Goal: Task Accomplishment & Management: Manage account settings

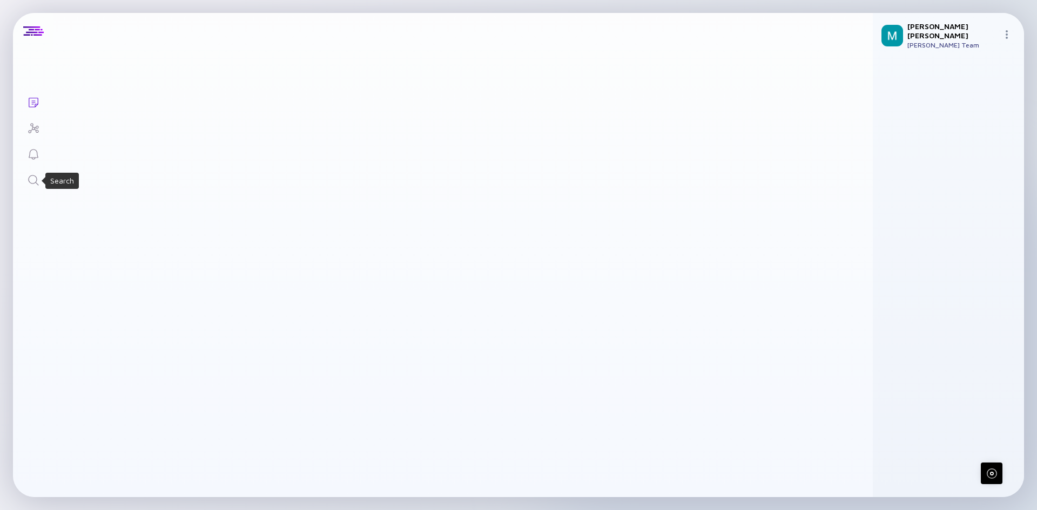
click at [33, 188] on div "Search" at bounding box center [33, 181] width 13 height 15
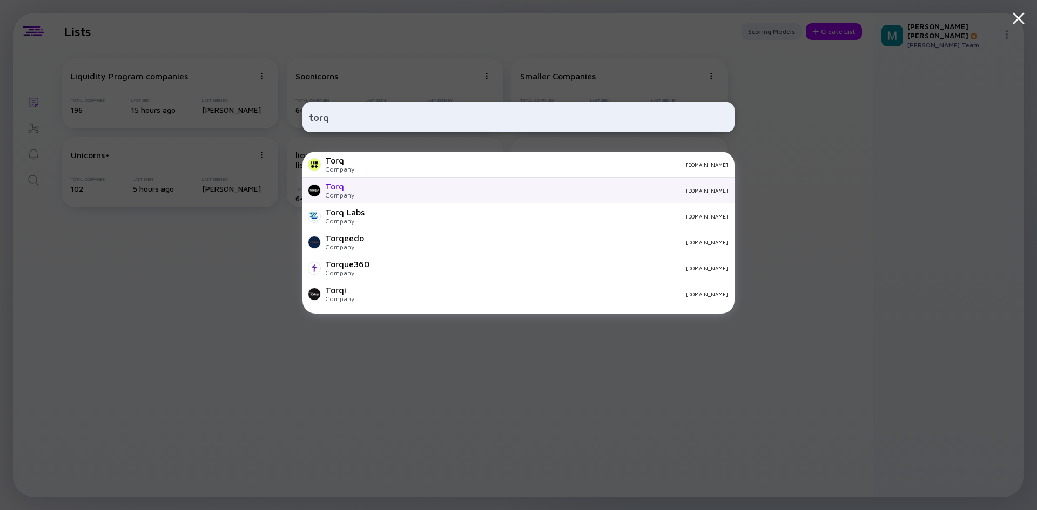
type input "torq"
click at [382, 187] on div "[DOMAIN_NAME]" at bounding box center [545, 190] width 365 height 6
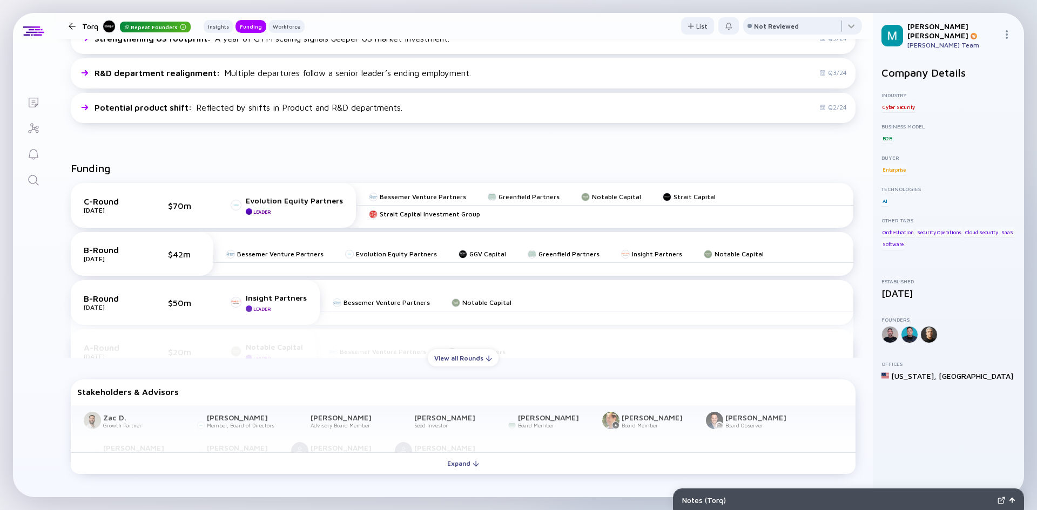
scroll to position [540, 0]
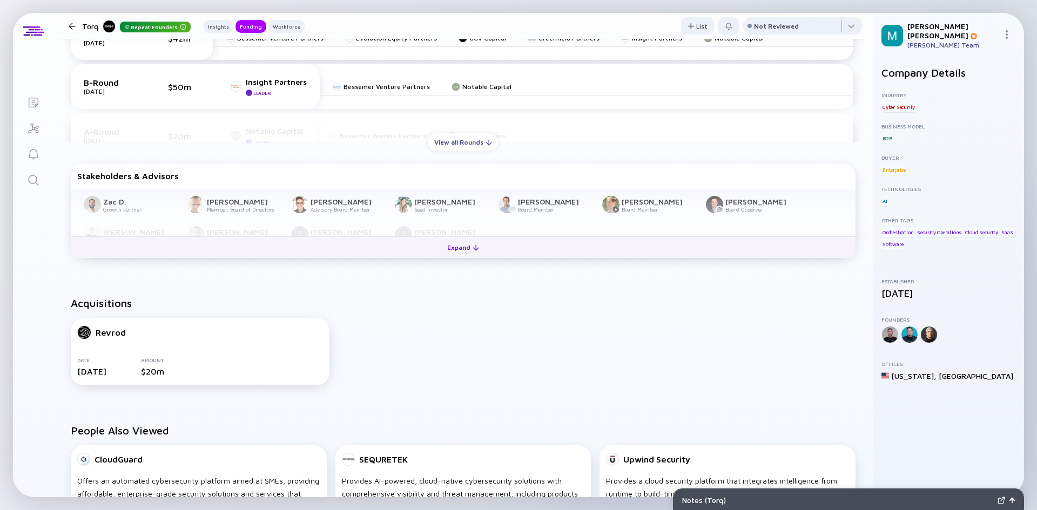
click at [415, 242] on button "Expand" at bounding box center [463, 247] width 785 height 22
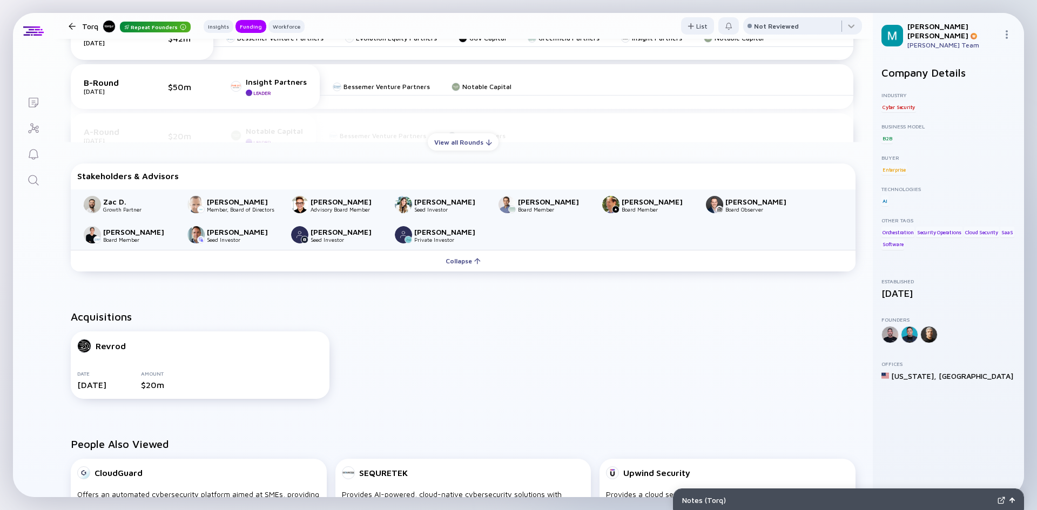
click at [403, 277] on div "Funding C-Round Aug 2024 $70m Evolution Equity Partners Leader Bessemer Venture…" at bounding box center [462, 111] width 819 height 364
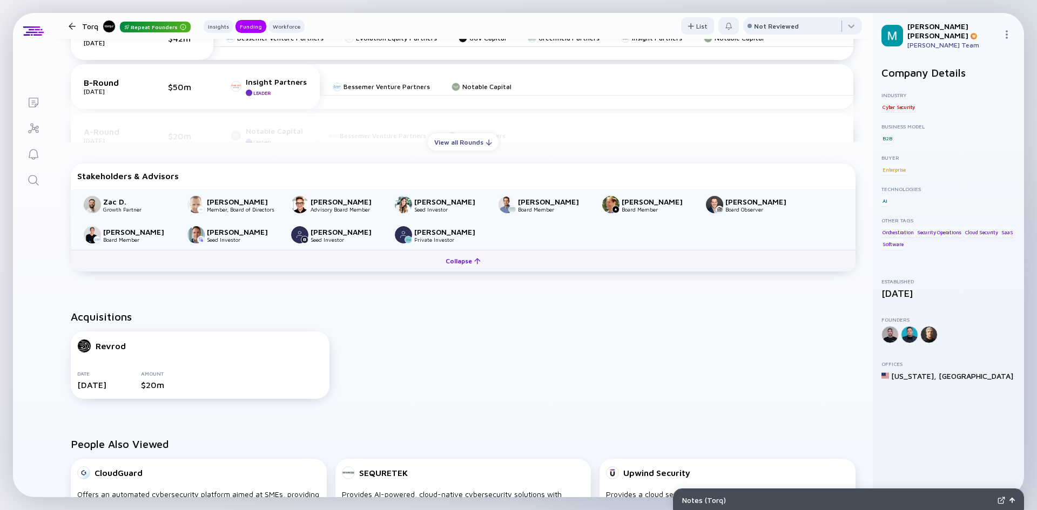
click at [400, 257] on button "Collapse" at bounding box center [463, 261] width 785 height 22
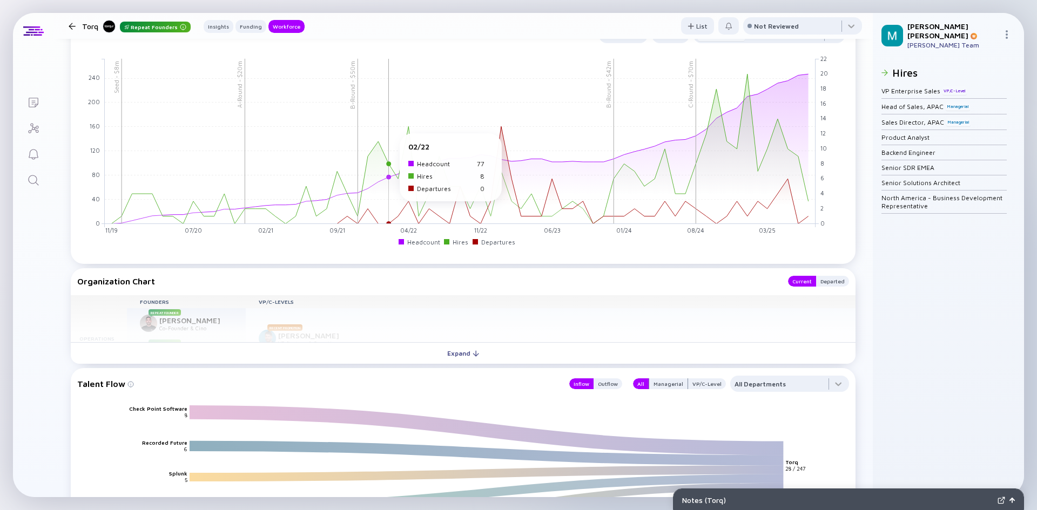
scroll to position [1188, 0]
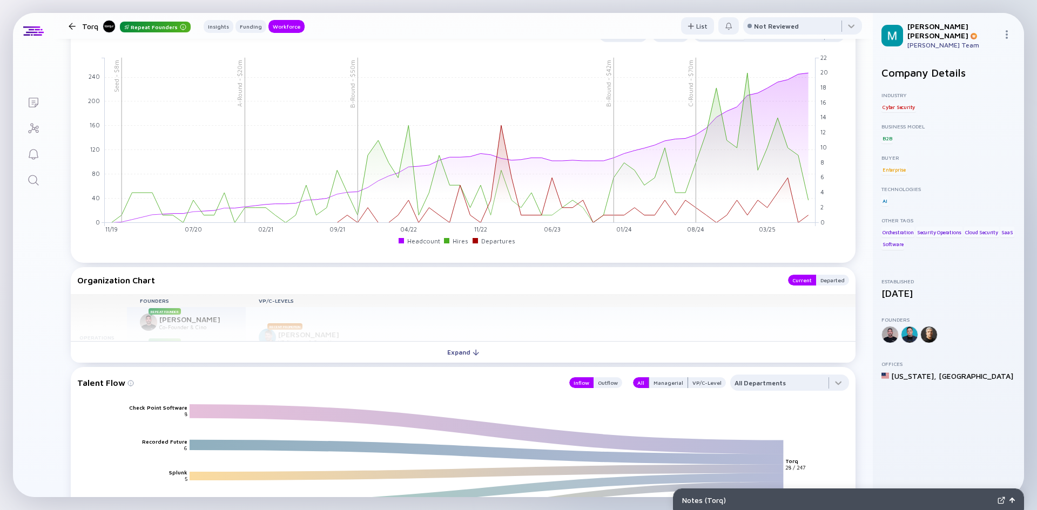
click at [335, 356] on button "Expand" at bounding box center [463, 352] width 785 height 22
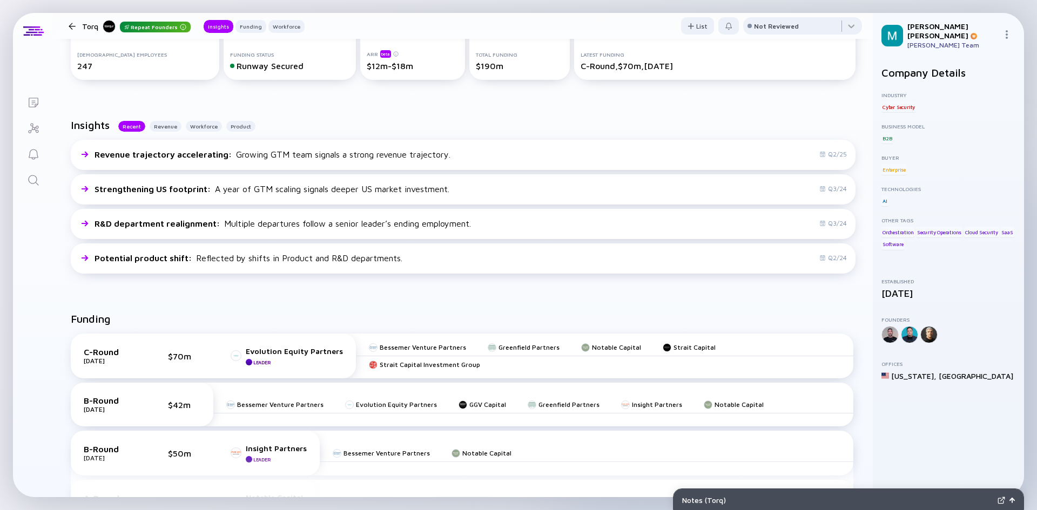
scroll to position [0, 0]
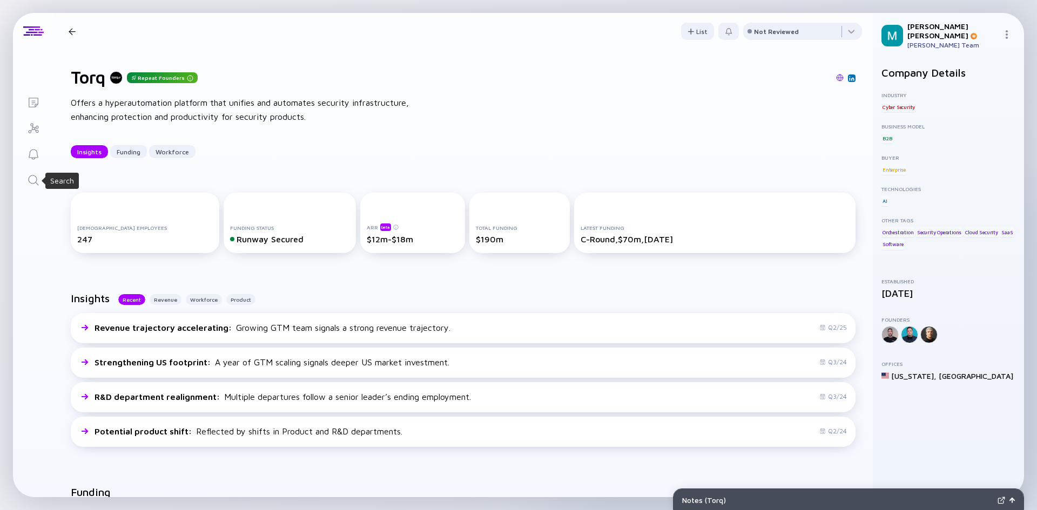
click at [38, 178] on icon "Search" at bounding box center [33, 180] width 13 height 13
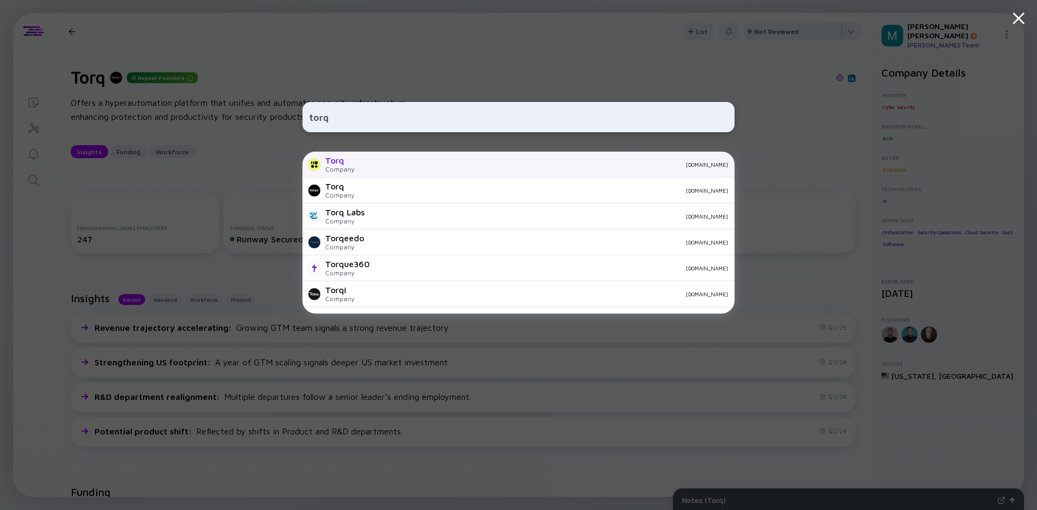
type input "torq"
click at [332, 166] on div "Company" at bounding box center [339, 169] width 29 height 8
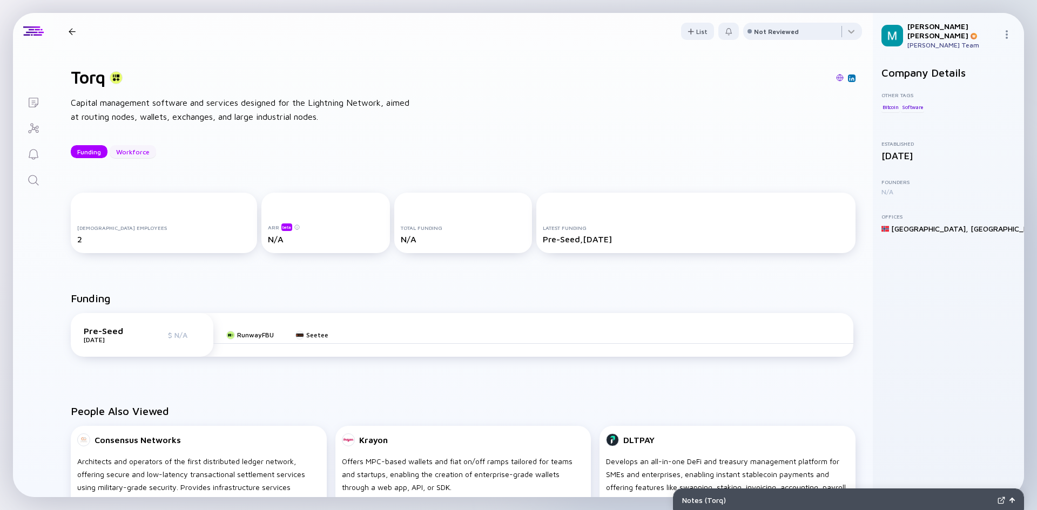
click at [123, 148] on div "Workforce" at bounding box center [133, 152] width 46 height 17
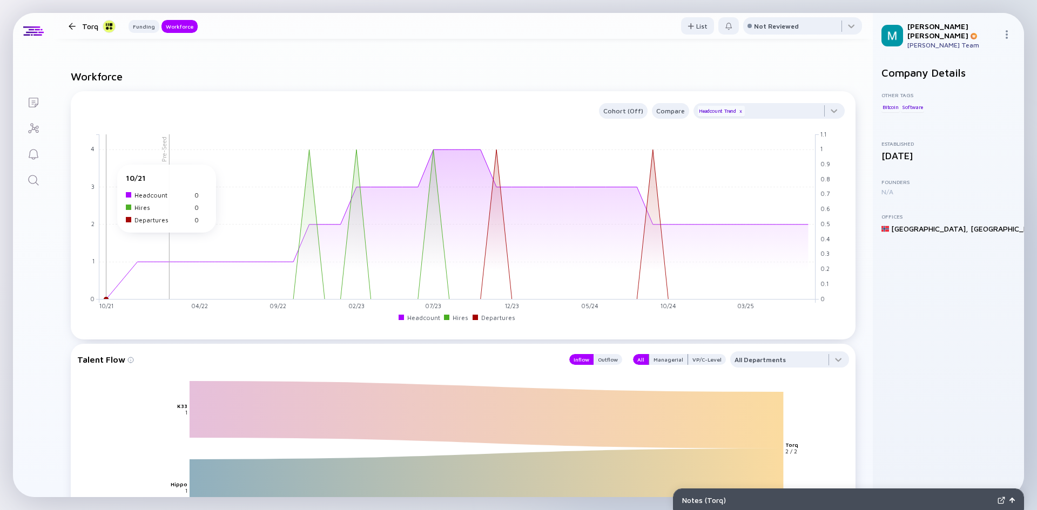
scroll to position [555, 0]
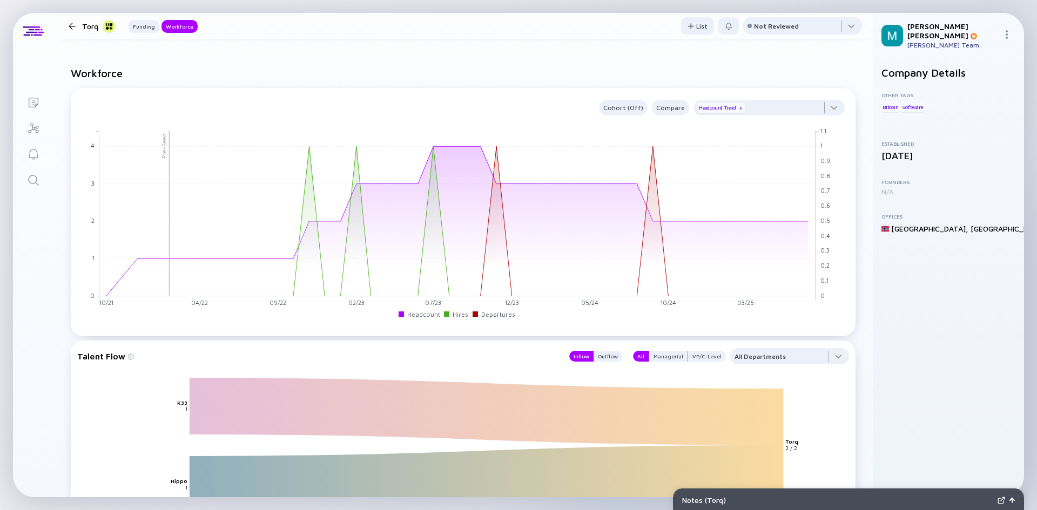
click at [79, 21] on div "Torq Funding Workforce" at bounding box center [130, 26] width 133 height 14
click at [69, 26] on div at bounding box center [72, 26] width 7 height 7
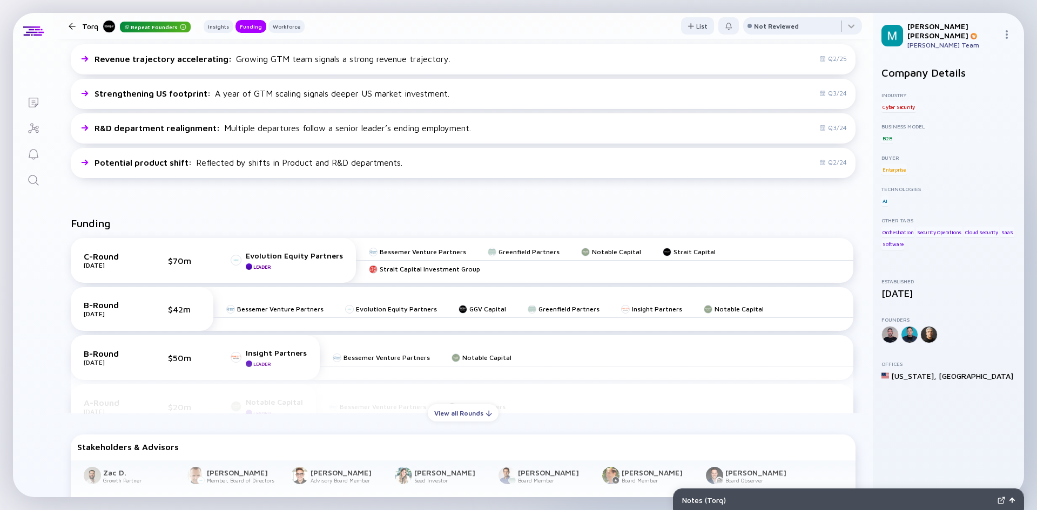
scroll to position [432, 0]
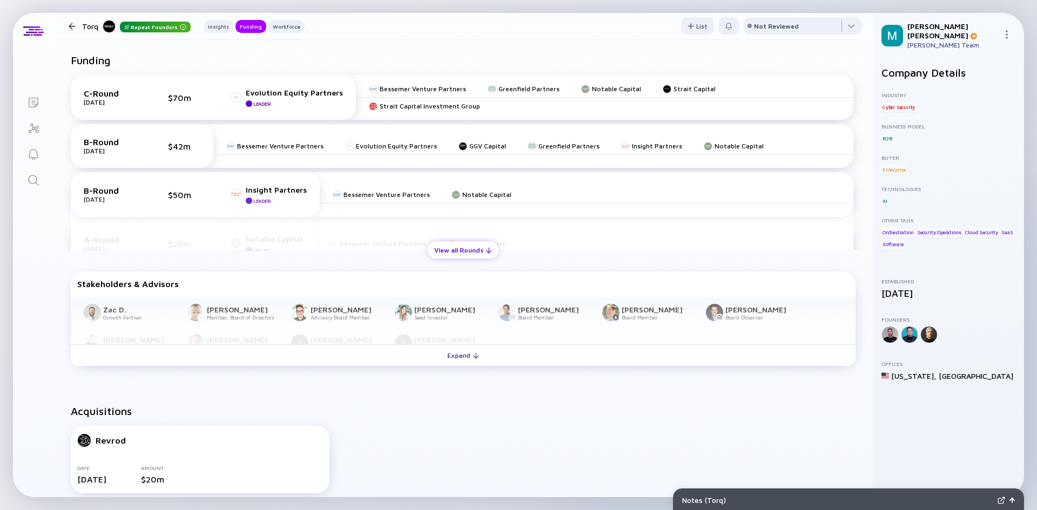
click at [437, 251] on div "View all Rounds" at bounding box center [463, 250] width 71 height 17
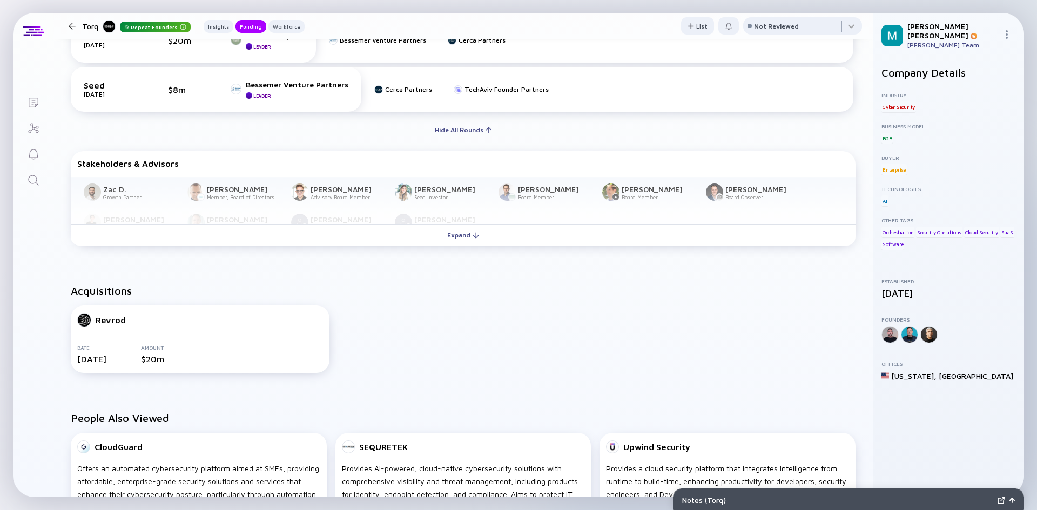
scroll to position [648, 0]
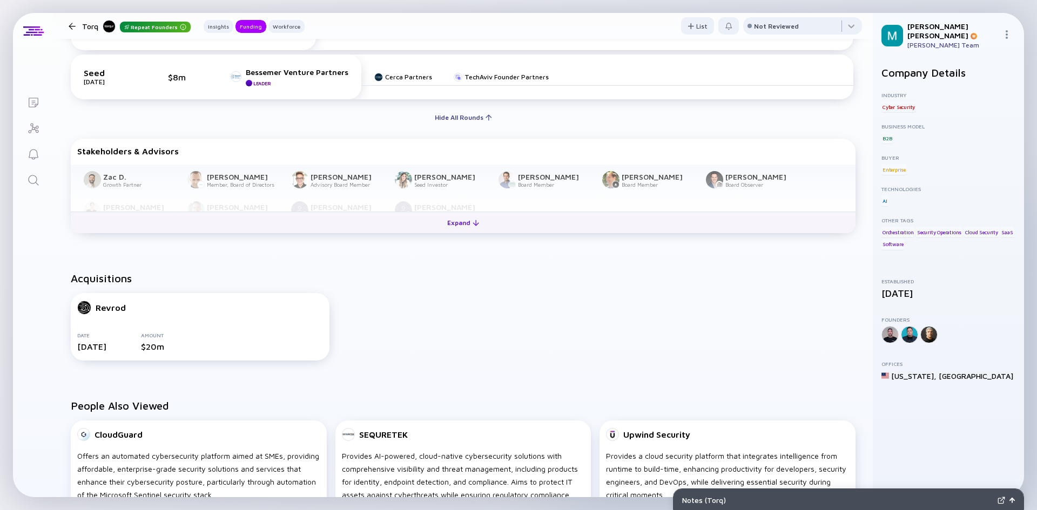
click at [389, 232] on button "Expand" at bounding box center [463, 223] width 785 height 22
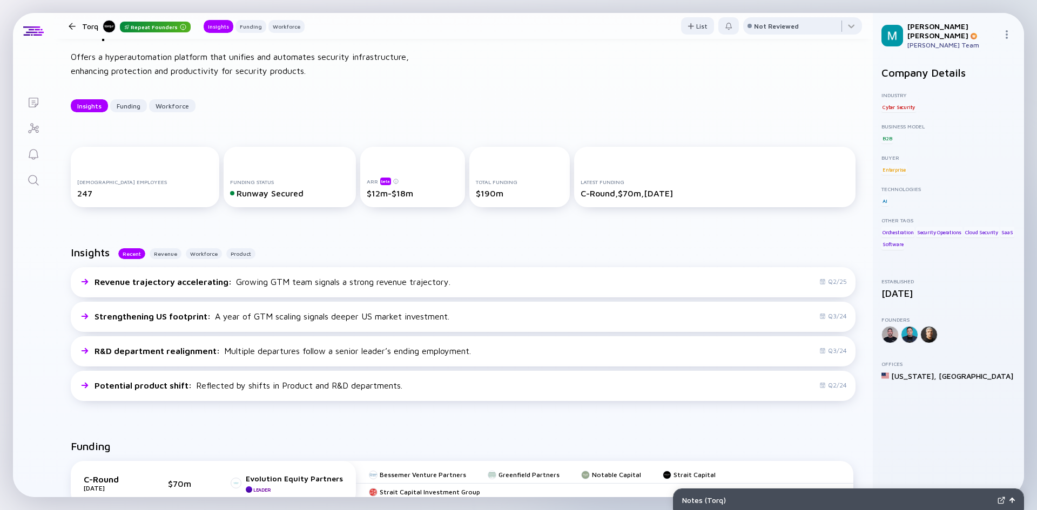
scroll to position [0, 0]
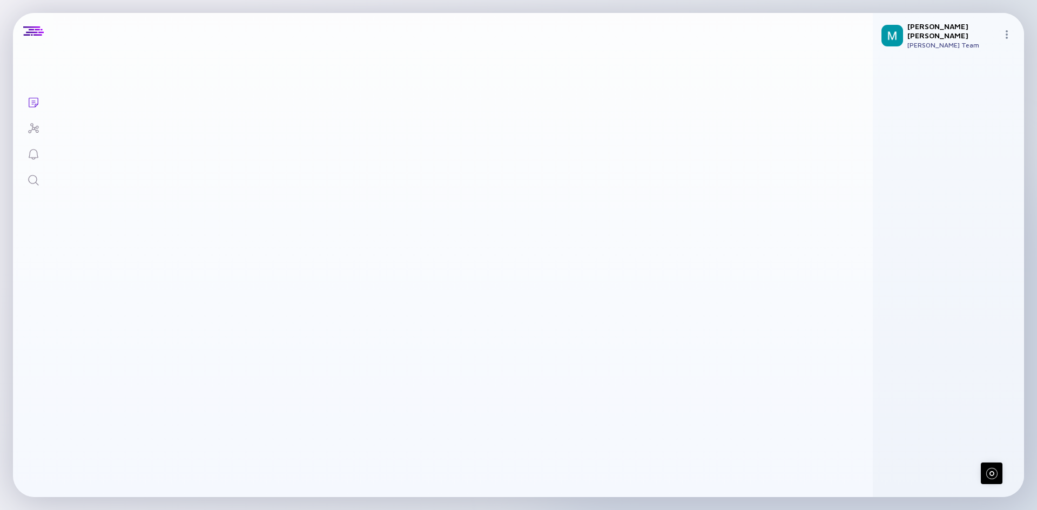
click at [38, 186] on icon "Search" at bounding box center [33, 180] width 13 height 13
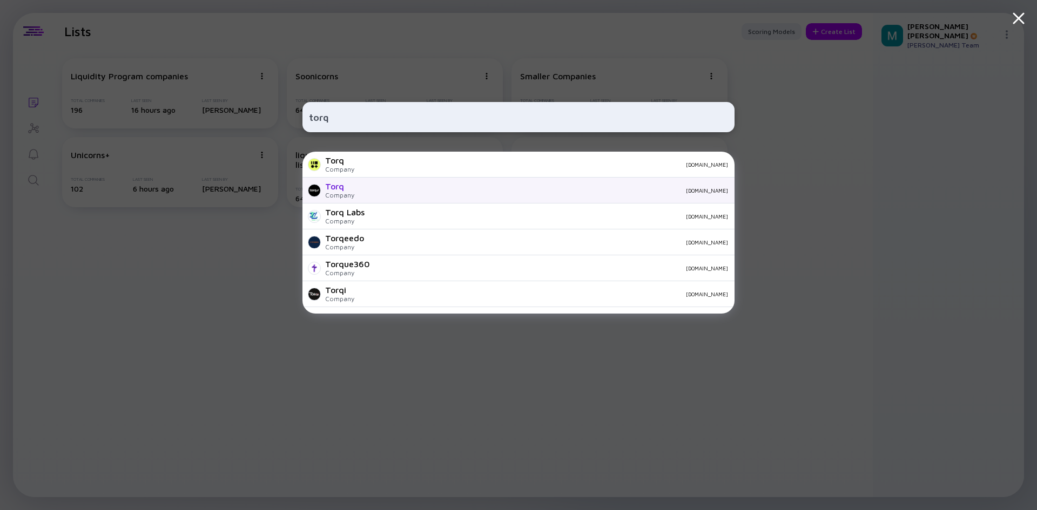
type input "torq"
click at [316, 186] on div at bounding box center [314, 190] width 13 height 13
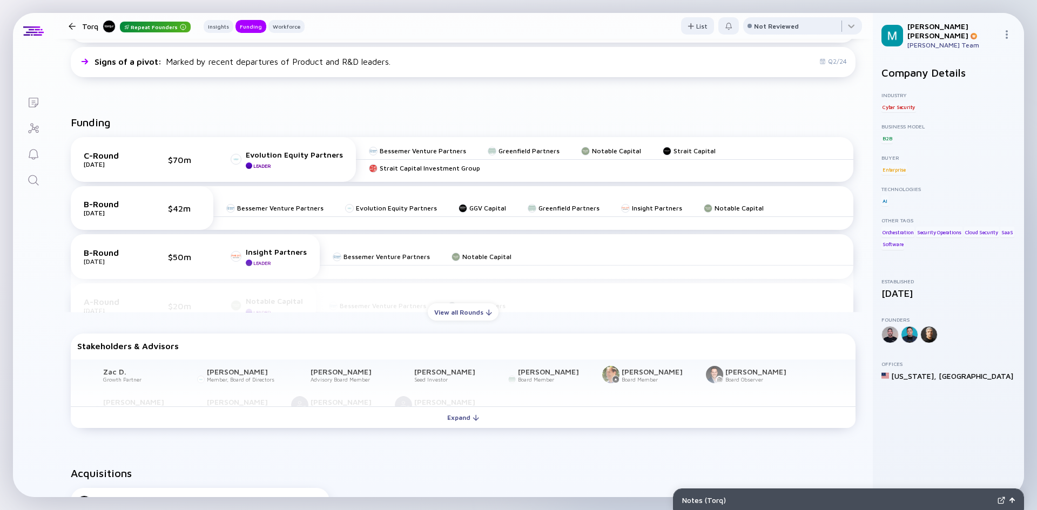
scroll to position [378, 0]
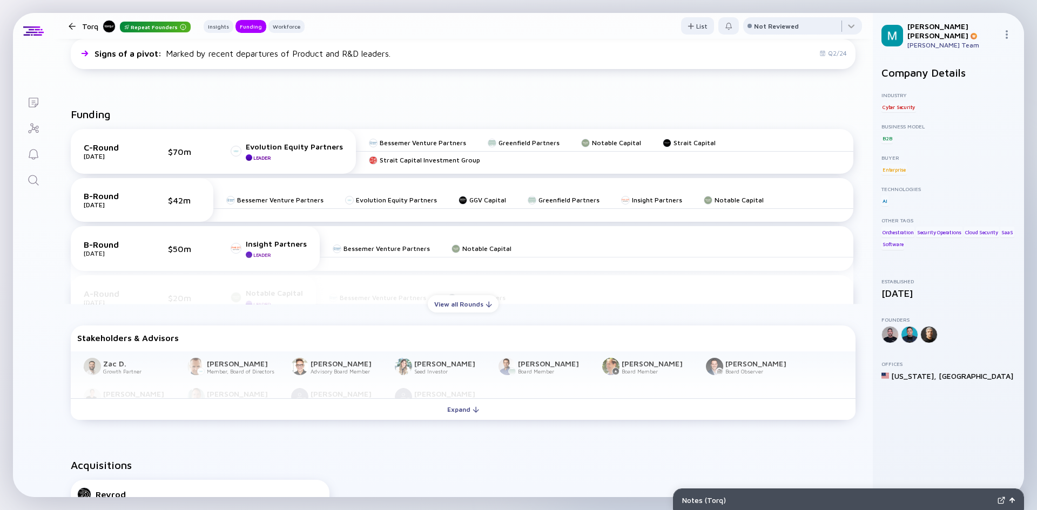
click at [436, 305] on div "View all Rounds" at bounding box center [463, 304] width 71 height 17
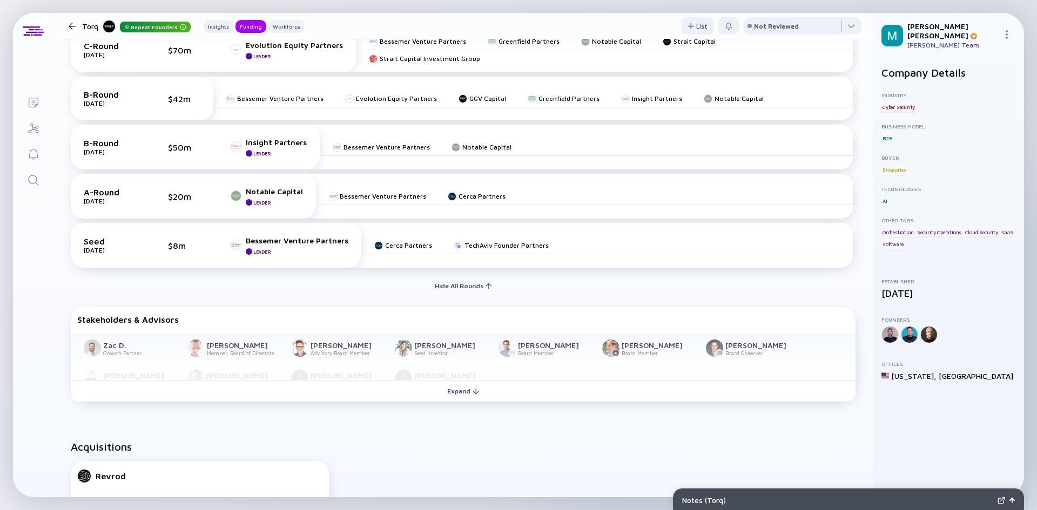
scroll to position [486, 0]
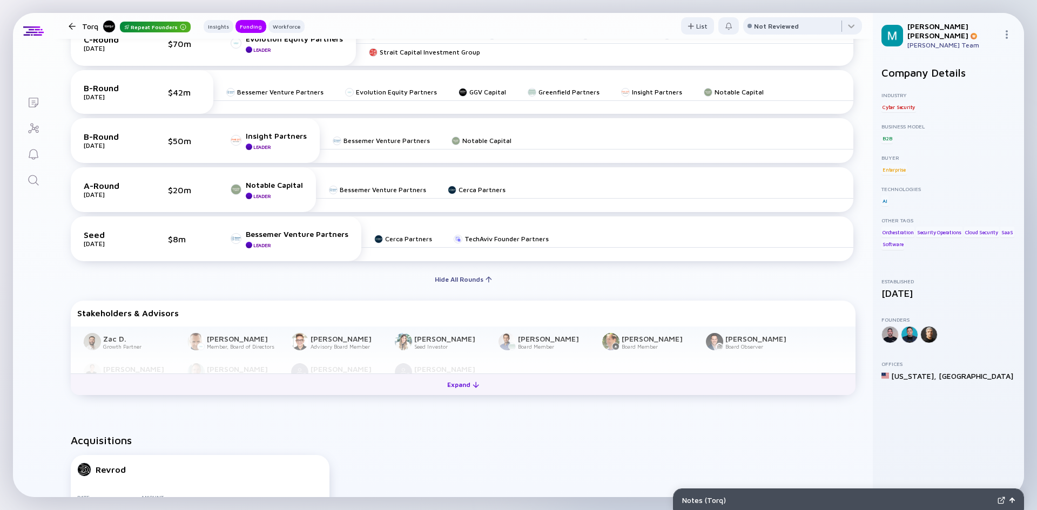
click at [475, 388] on div "Expand" at bounding box center [463, 384] width 45 height 17
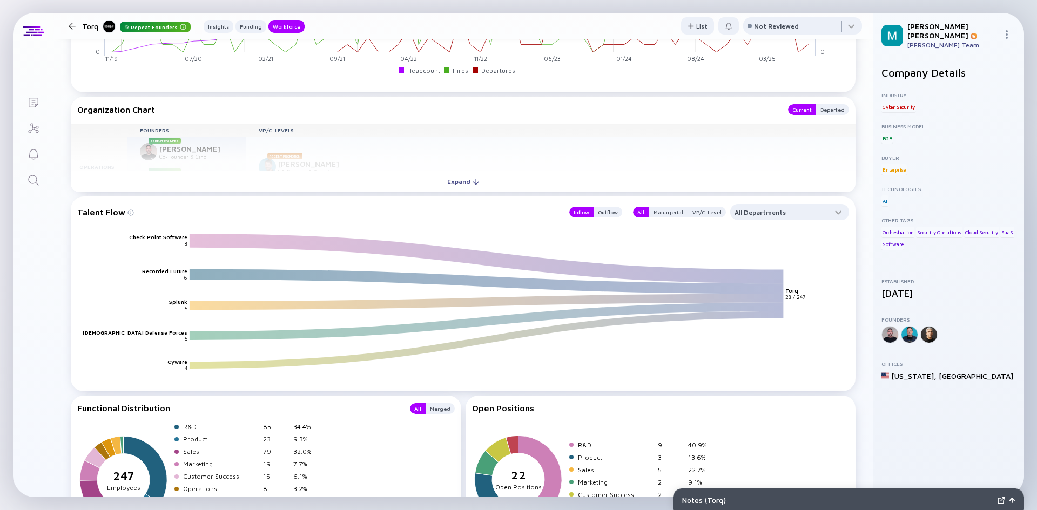
scroll to position [1458, 0]
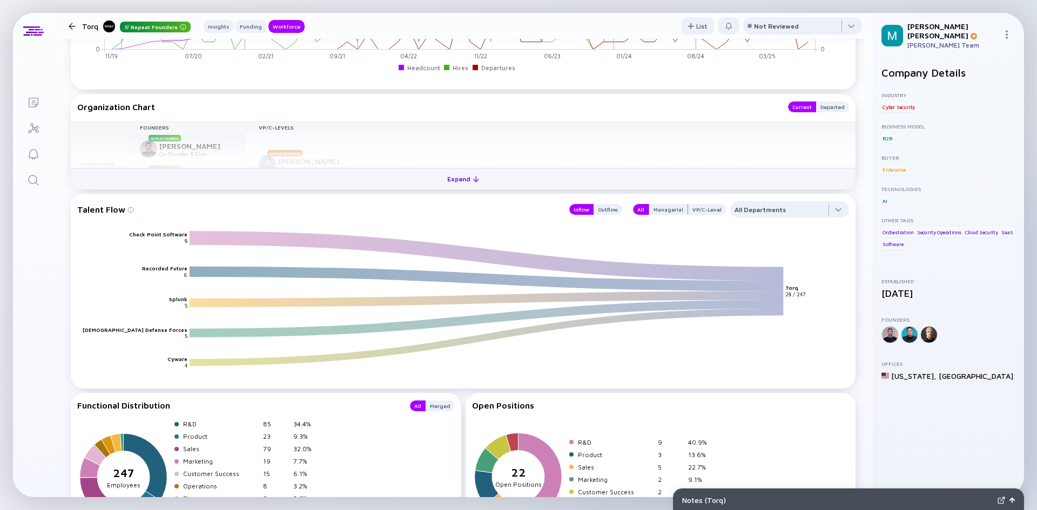
click at [388, 181] on button "Expand" at bounding box center [463, 179] width 785 height 22
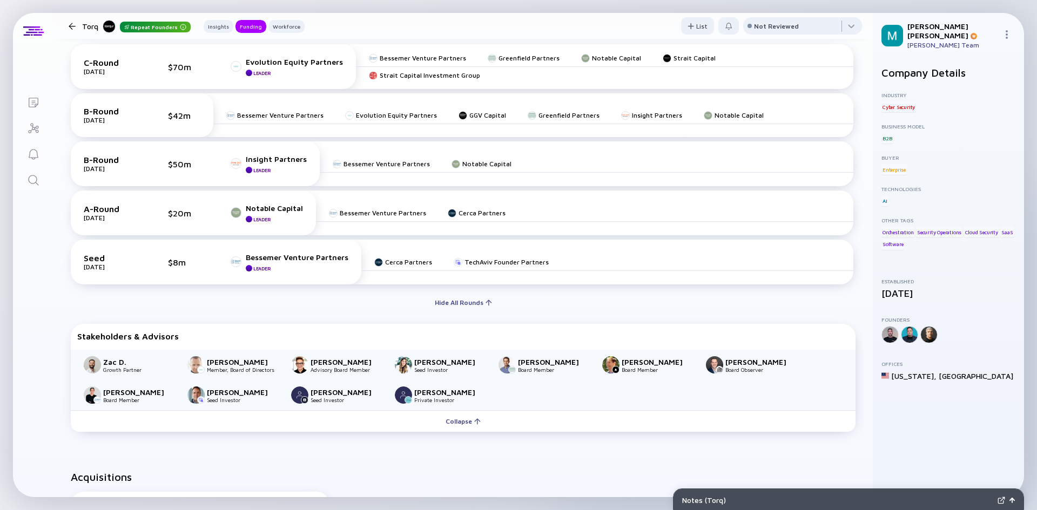
scroll to position [378, 0]
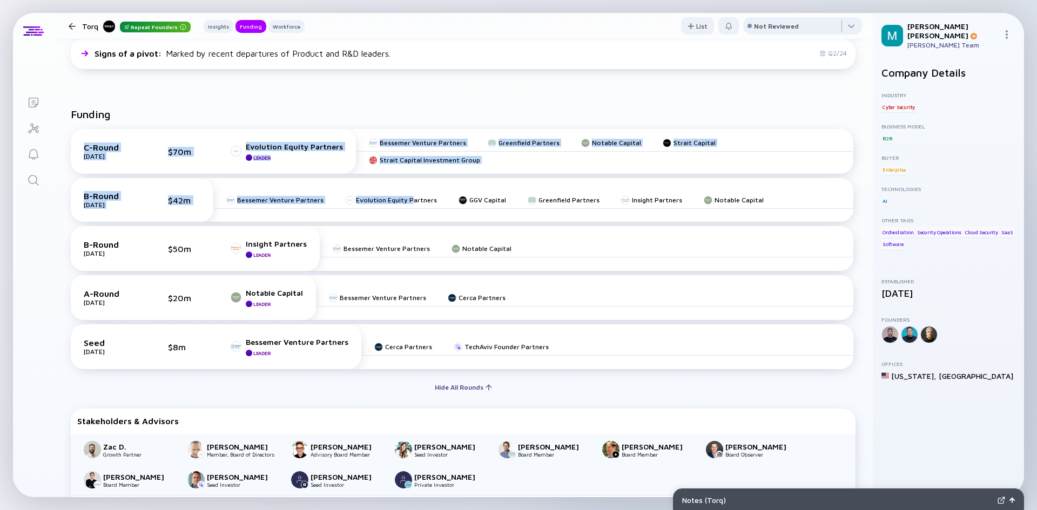
drag, startPoint x: 190, startPoint y: 103, endPoint x: 407, endPoint y: 215, distance: 244.6
click at [407, 215] on div "Funding C-Round [DATE] $70m Evolution Equity Partners Leader Bessemer Venture P…" at bounding box center [462, 315] width 819 height 448
click at [323, 103] on div "Funding C-Round [DATE] $70m Evolution Equity Partners Leader Bessemer Venture P…" at bounding box center [462, 315] width 819 height 448
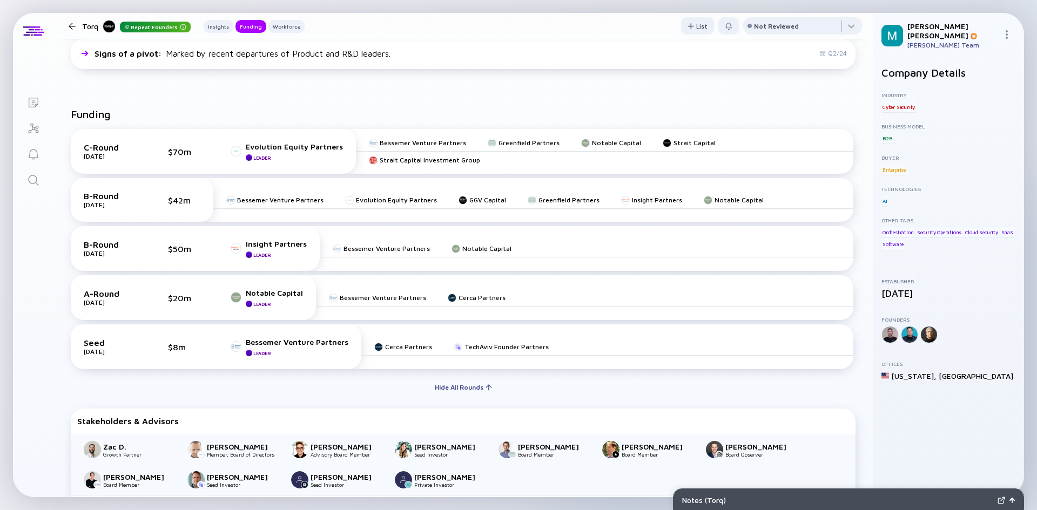
click at [69, 26] on div at bounding box center [72, 26] width 7 height 7
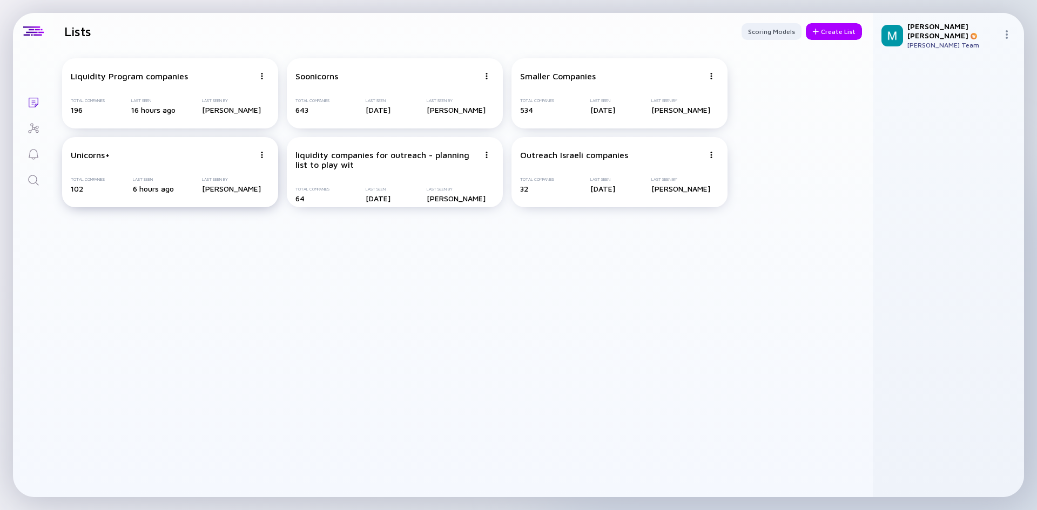
click at [139, 165] on div "Unicorns+ Total Companies 102 Last Seen 6 hours ago Last Seen By [PERSON_NAME]" at bounding box center [170, 172] width 216 height 70
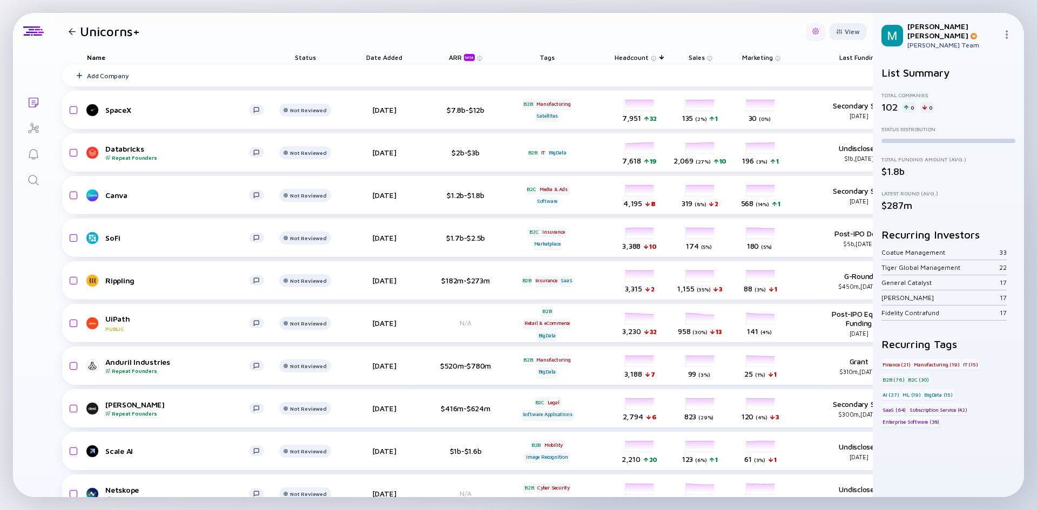
click at [812, 31] on div at bounding box center [815, 31] width 6 height 6
click at [751, 121] on div "Edit Filter" at bounding box center [781, 118] width 67 height 22
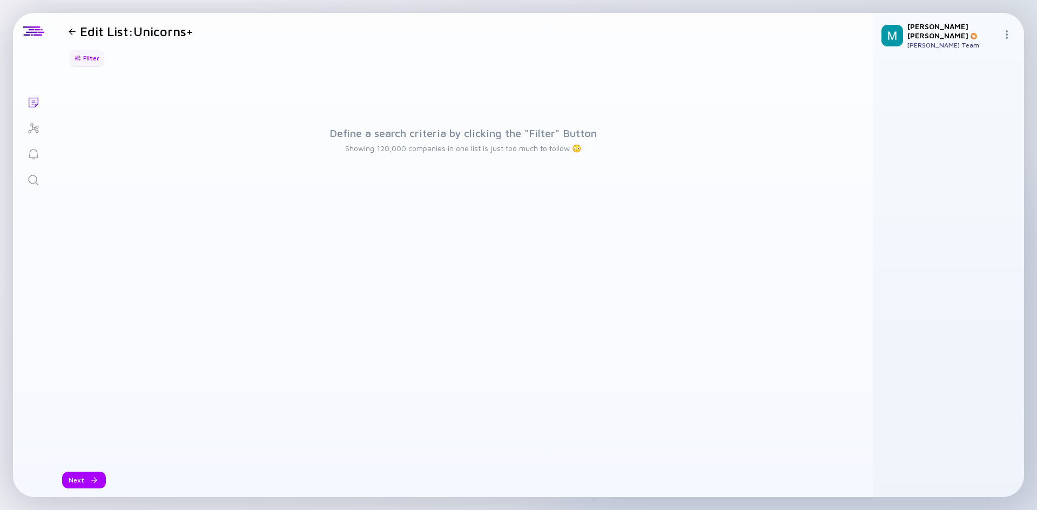
click at [73, 59] on div "Filter" at bounding box center [87, 58] width 38 height 17
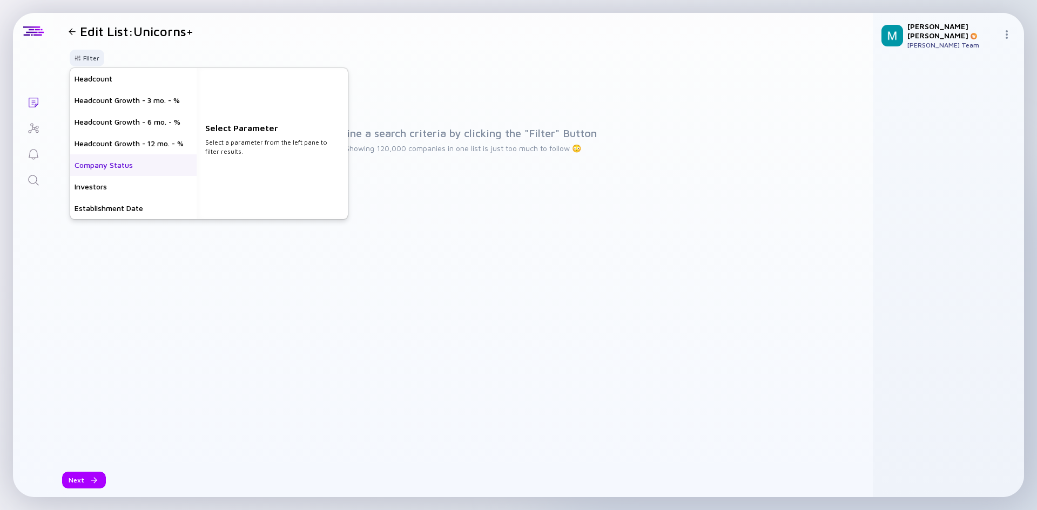
click at [101, 170] on div "Company Status" at bounding box center [133, 165] width 126 height 22
click at [220, 77] on div "Private" at bounding box center [272, 79] width 151 height 22
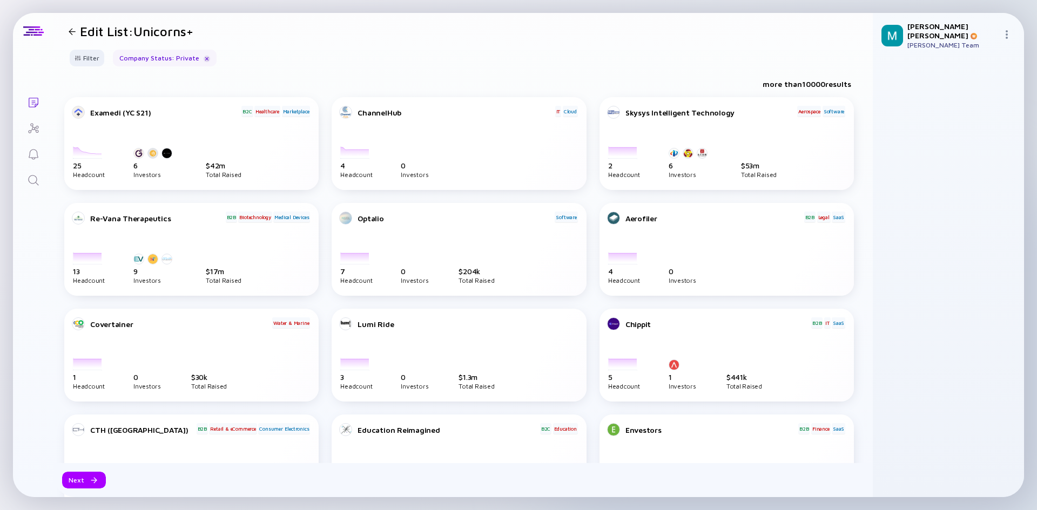
click at [75, 35] on div "Edit List: Unicorns+" at bounding box center [128, 31] width 129 height 15
click at [70, 28] on div at bounding box center [72, 31] width 7 height 7
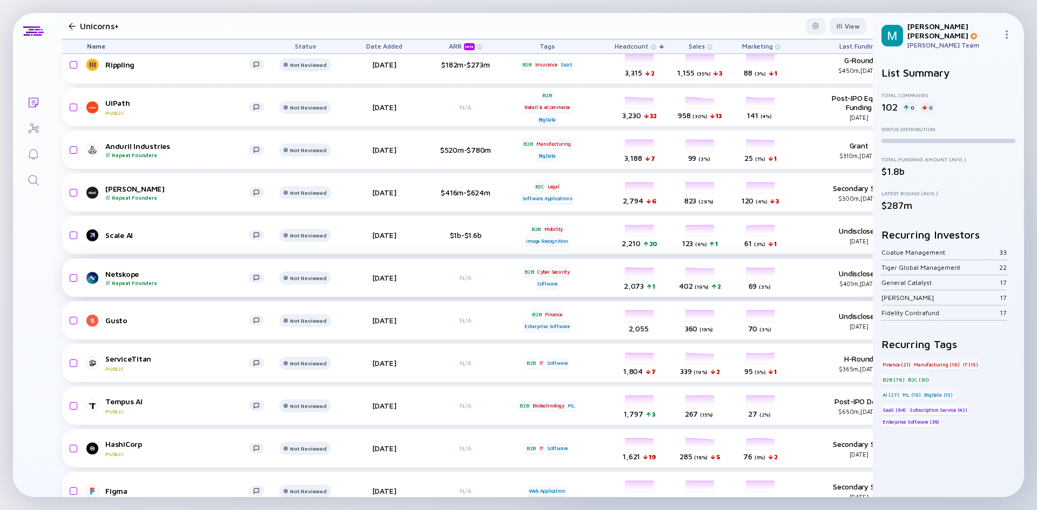
scroll to position [432, 0]
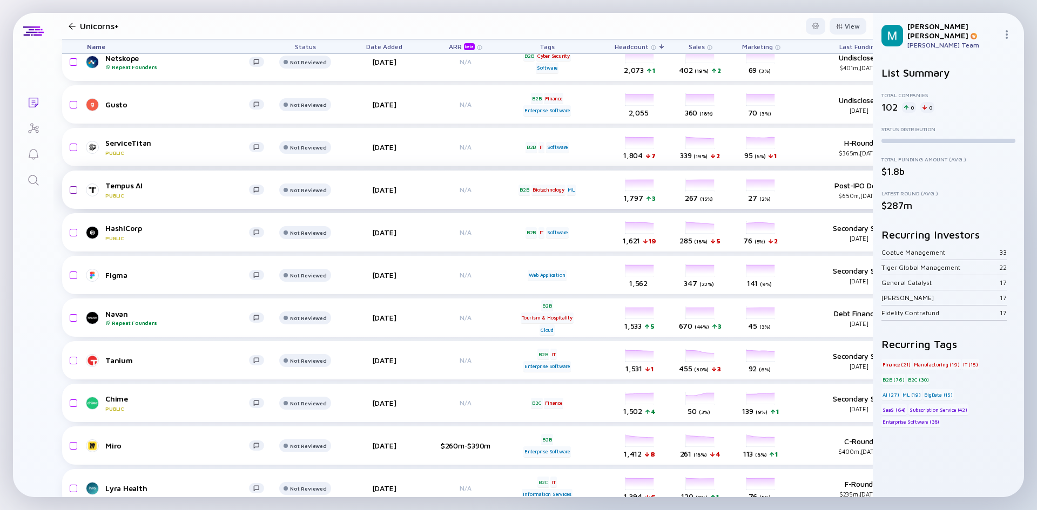
drag, startPoint x: 67, startPoint y: 231, endPoint x: 70, endPoint y: 193, distance: 37.9
click at [67, 231] on input "checkbox" at bounding box center [71, 232] width 13 height 25
checkbox input "true"
click at [70, 193] on input "checkbox" at bounding box center [71, 190] width 13 height 25
checkbox input "true"
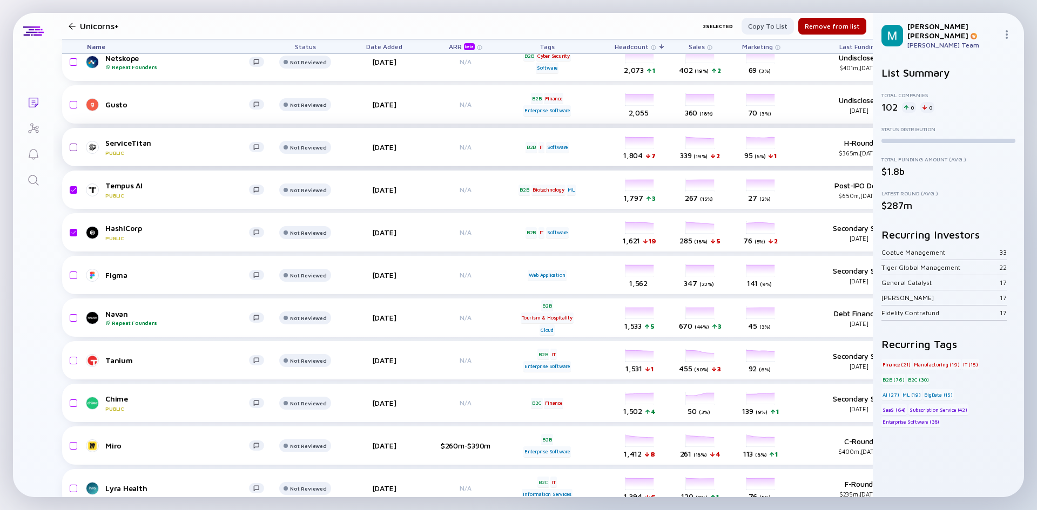
click at [69, 148] on input "checkbox" at bounding box center [71, 147] width 13 height 25
checkbox input "true"
click at [72, 403] on input "checkbox" at bounding box center [71, 403] width 13 height 25
checkbox input "true"
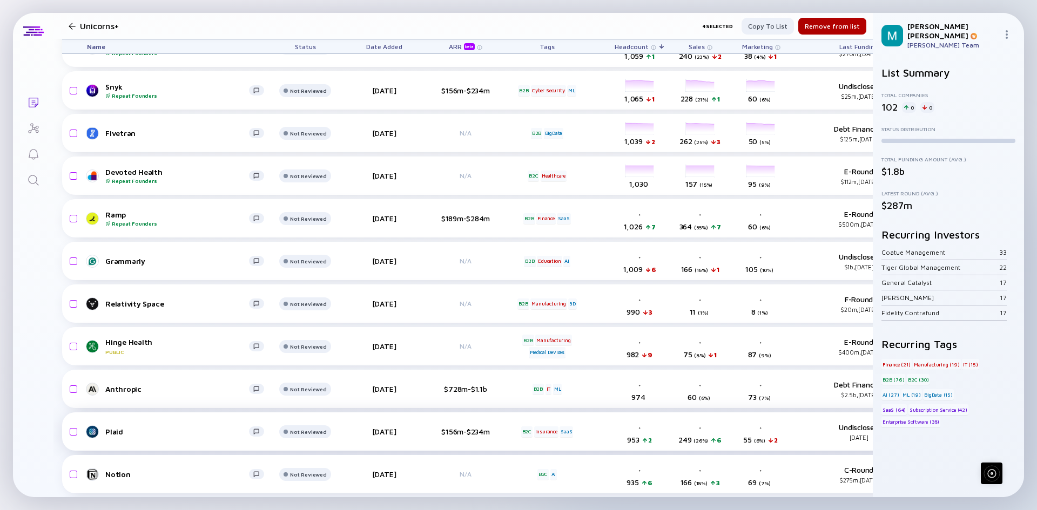
scroll to position [1134, 0]
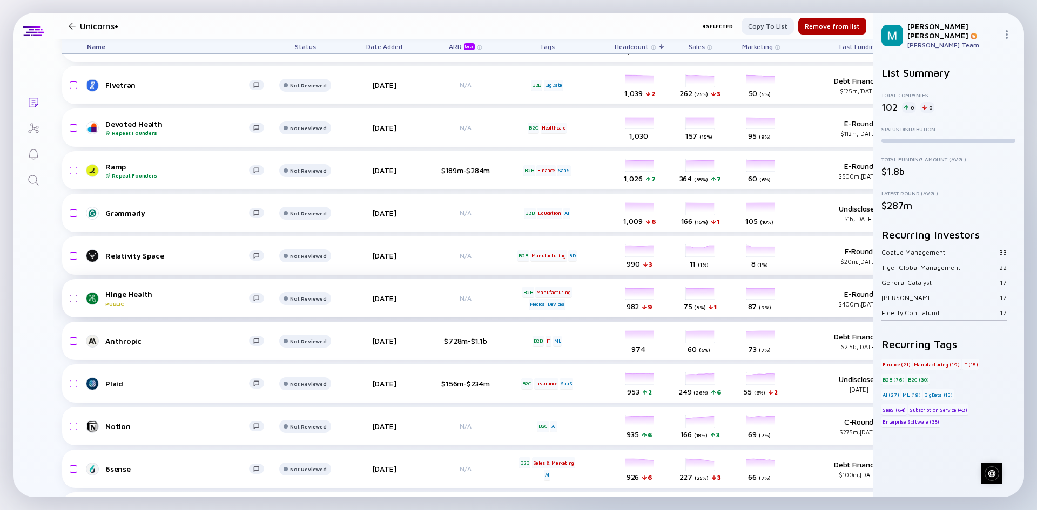
click at [72, 298] on input "checkbox" at bounding box center [71, 298] width 13 height 25
checkbox input "true"
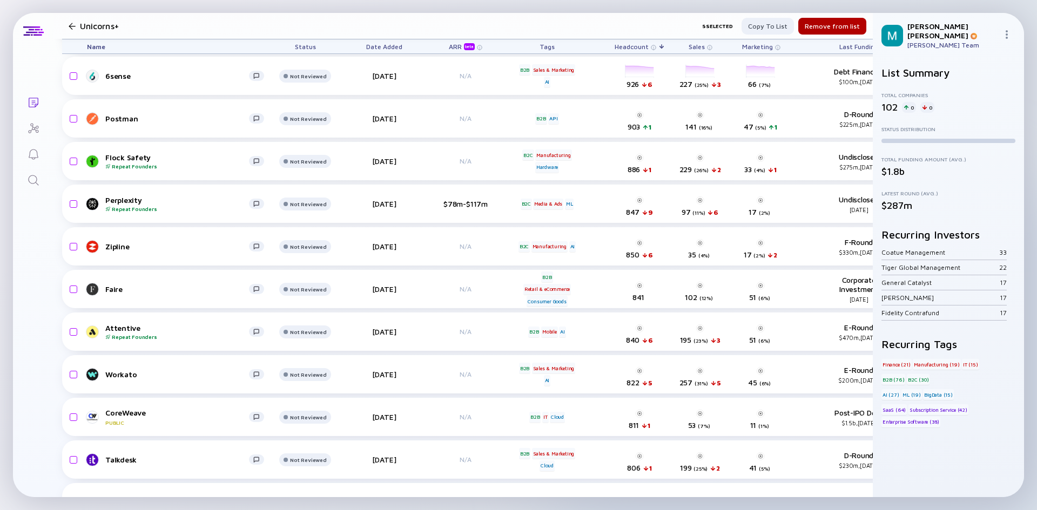
scroll to position [1604, 0]
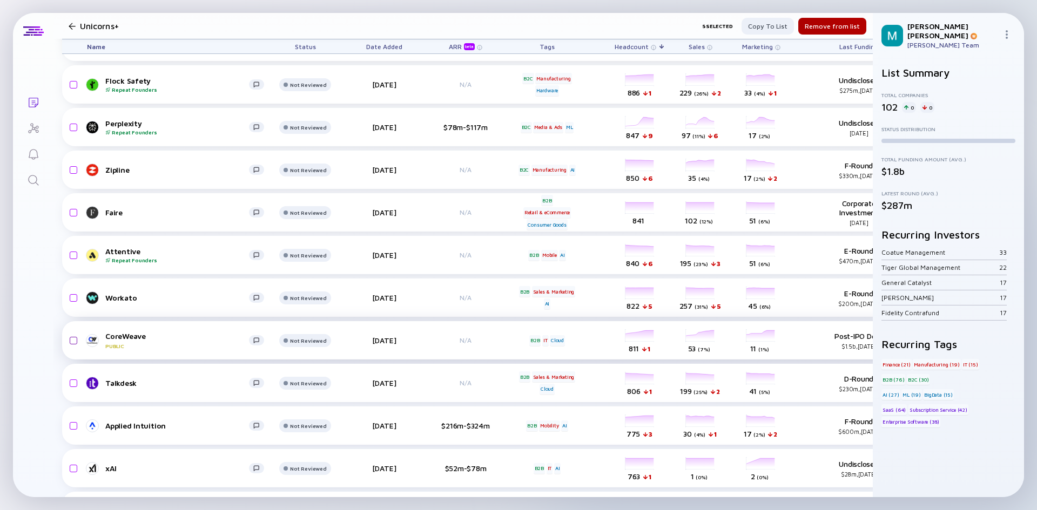
click at [76, 340] on input "checkbox" at bounding box center [71, 340] width 13 height 25
checkbox input "true"
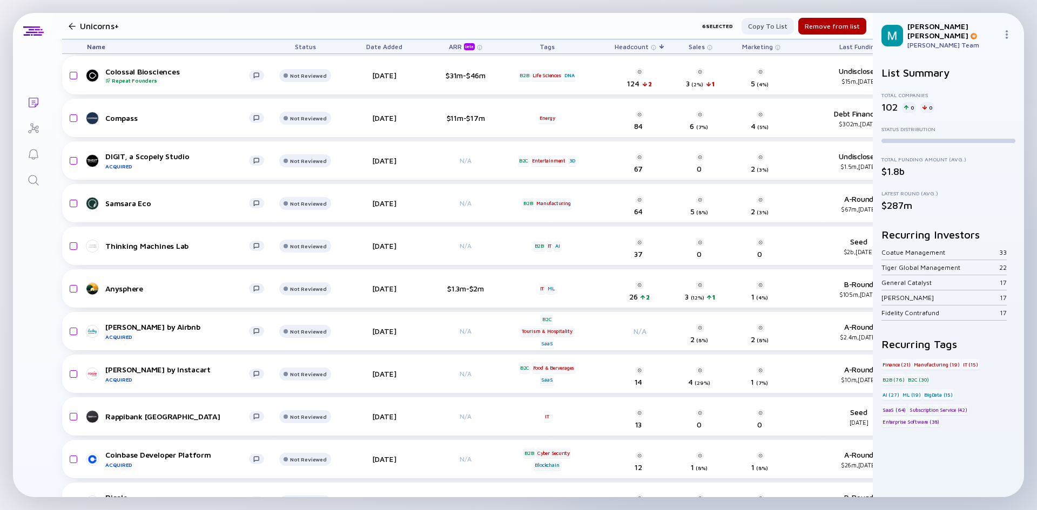
scroll to position [3340, 0]
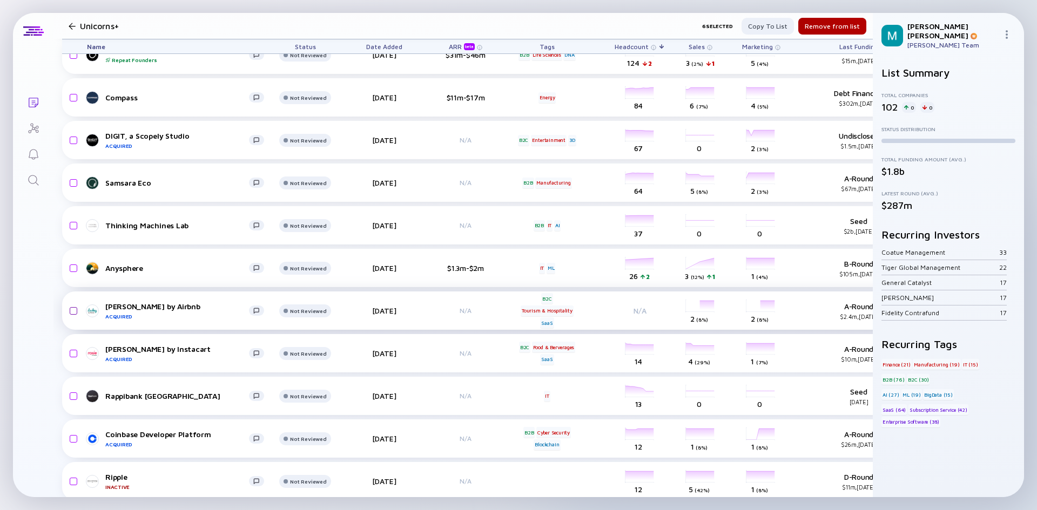
click at [72, 311] on input "checkbox" at bounding box center [71, 311] width 13 height 25
checkbox input "true"
click at [71, 352] on input "checkbox" at bounding box center [71, 353] width 13 height 25
checkbox input "true"
click at [72, 438] on input "checkbox" at bounding box center [71, 439] width 13 height 25
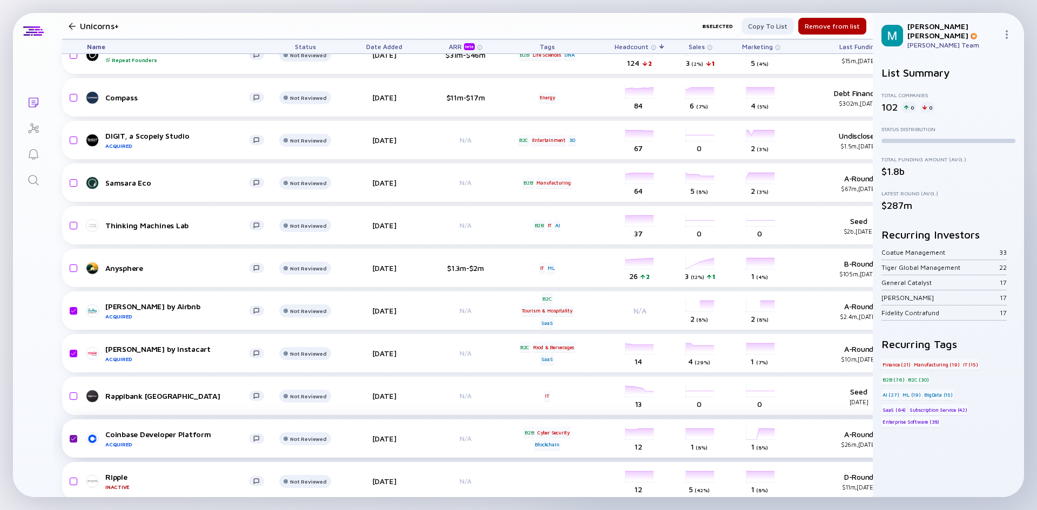
checkbox input "true"
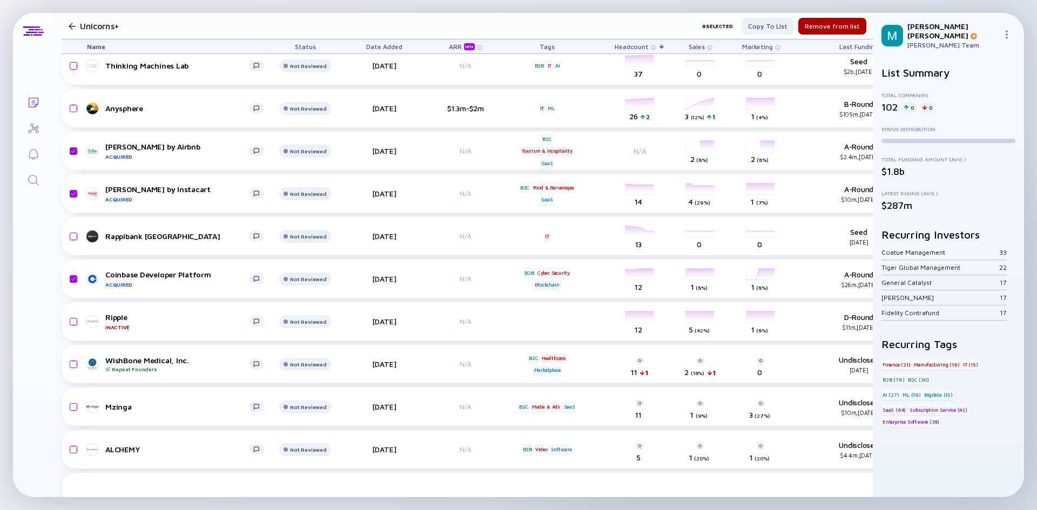
scroll to position [3502, 0]
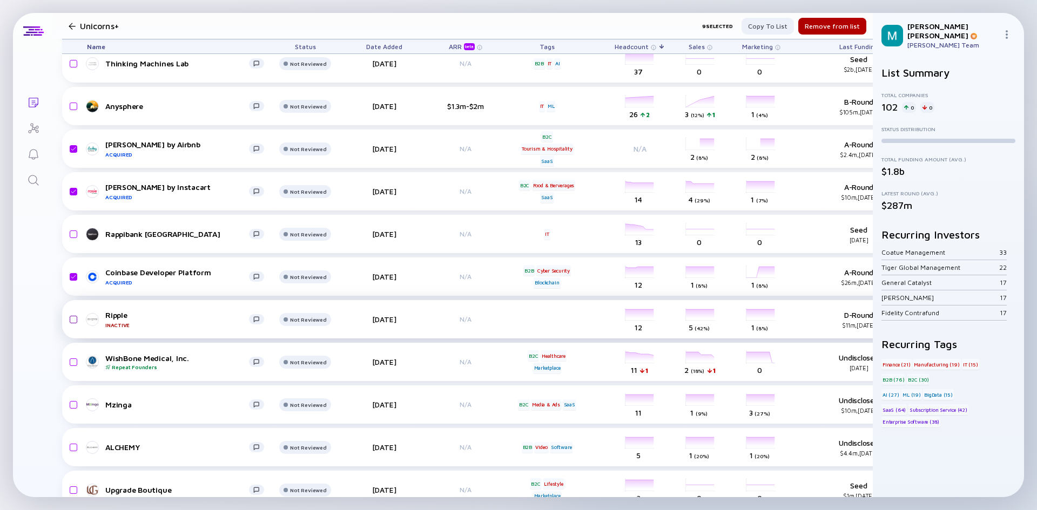
click at [74, 319] on input "checkbox" at bounding box center [71, 319] width 13 height 25
checkbox input "true"
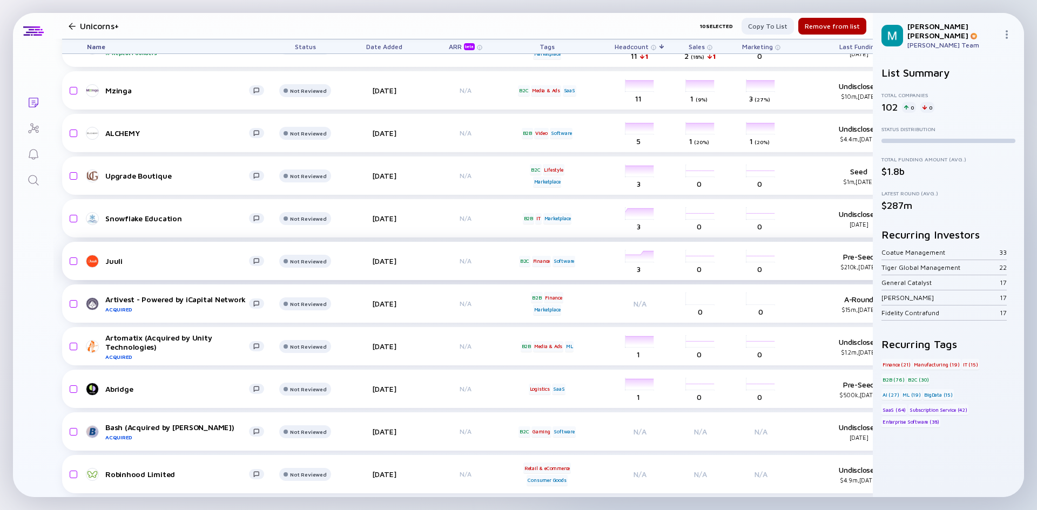
scroll to position [3826, 0]
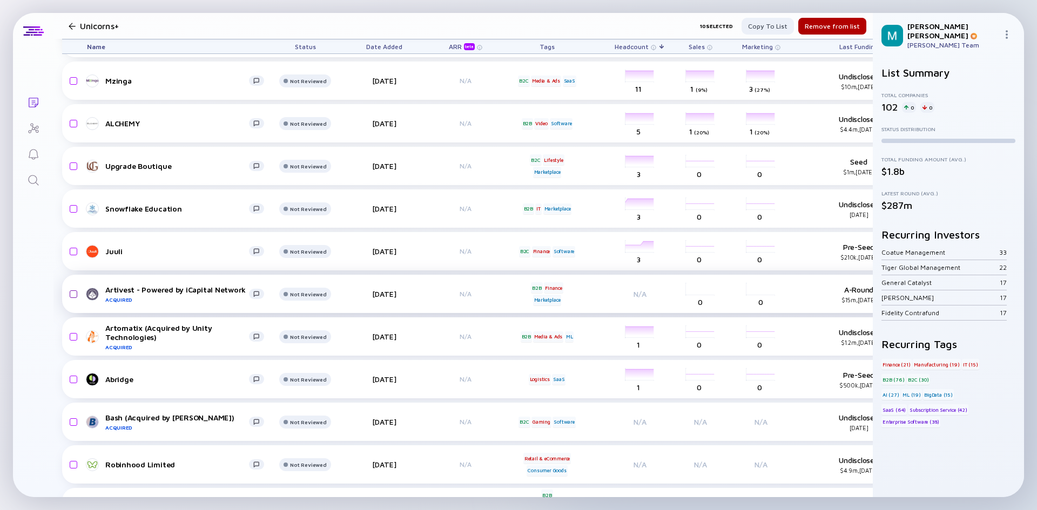
click at [73, 298] on input "checkbox" at bounding box center [71, 294] width 13 height 25
checkbox input "true"
click at [71, 336] on input "checkbox" at bounding box center [71, 337] width 13 height 25
checkbox input "true"
click at [72, 423] on input "checkbox" at bounding box center [71, 422] width 13 height 25
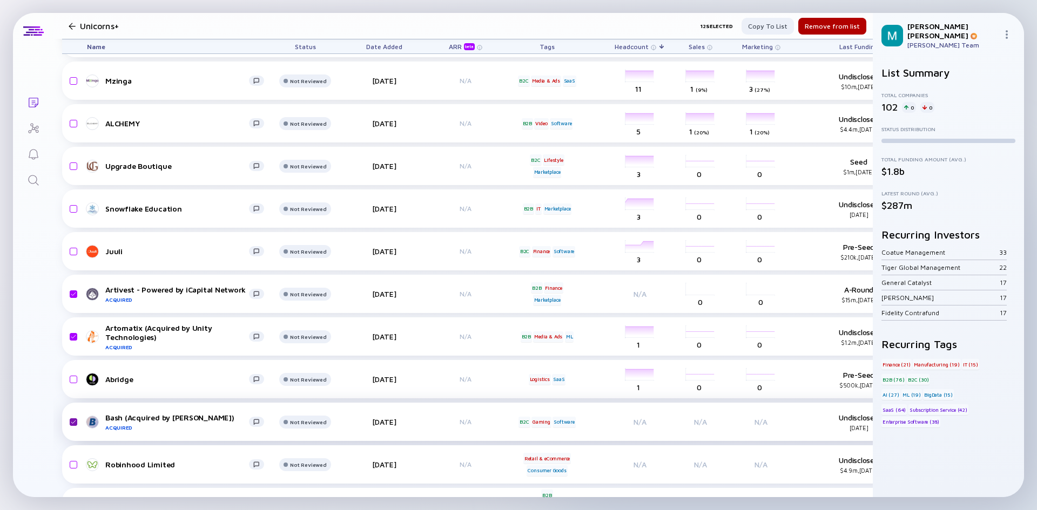
checkbox input "true"
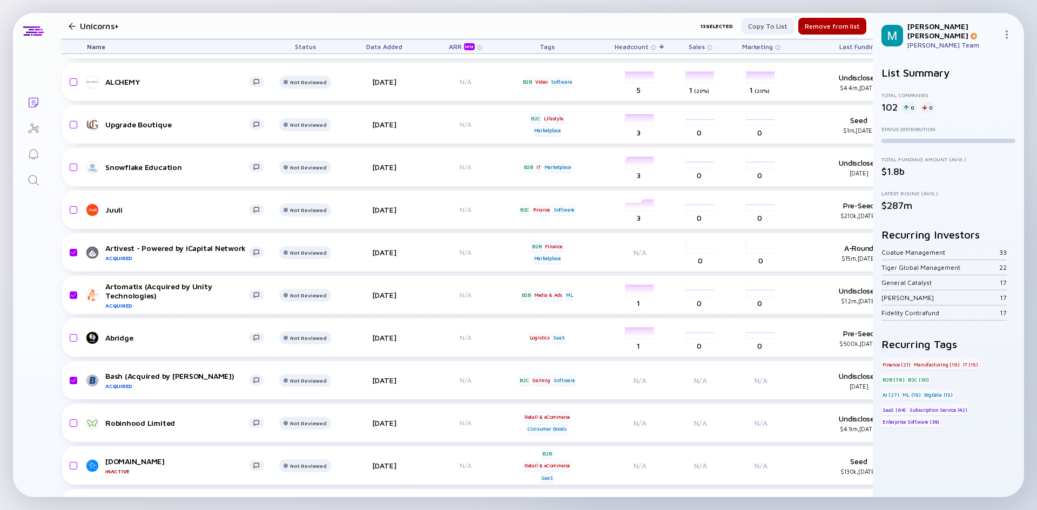
scroll to position [3952, 0]
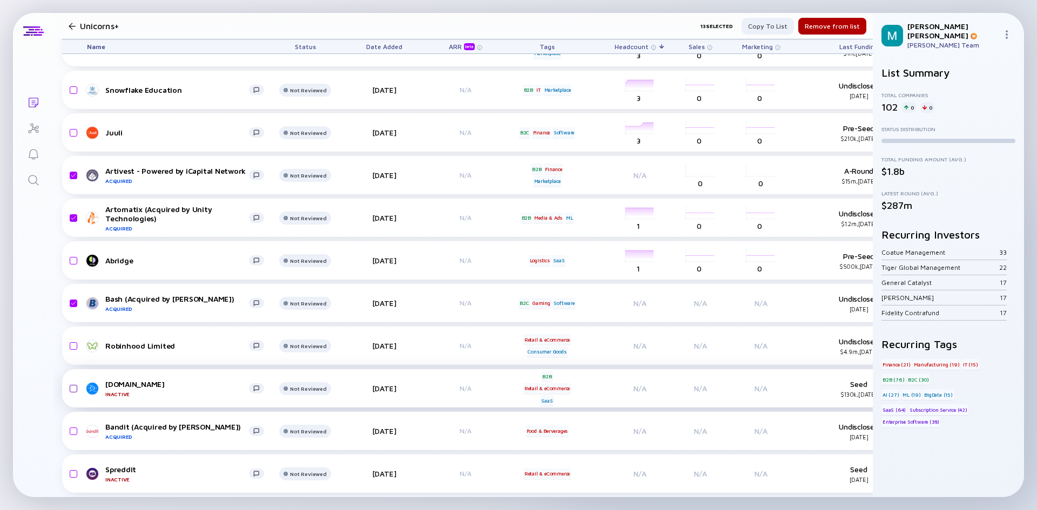
click at [71, 382] on input "checkbox" at bounding box center [71, 388] width 13 height 25
checkbox input "true"
click at [71, 419] on input "checkbox" at bounding box center [71, 431] width 13 height 25
checkbox input "true"
click at [71, 467] on input "checkbox" at bounding box center [71, 474] width 13 height 25
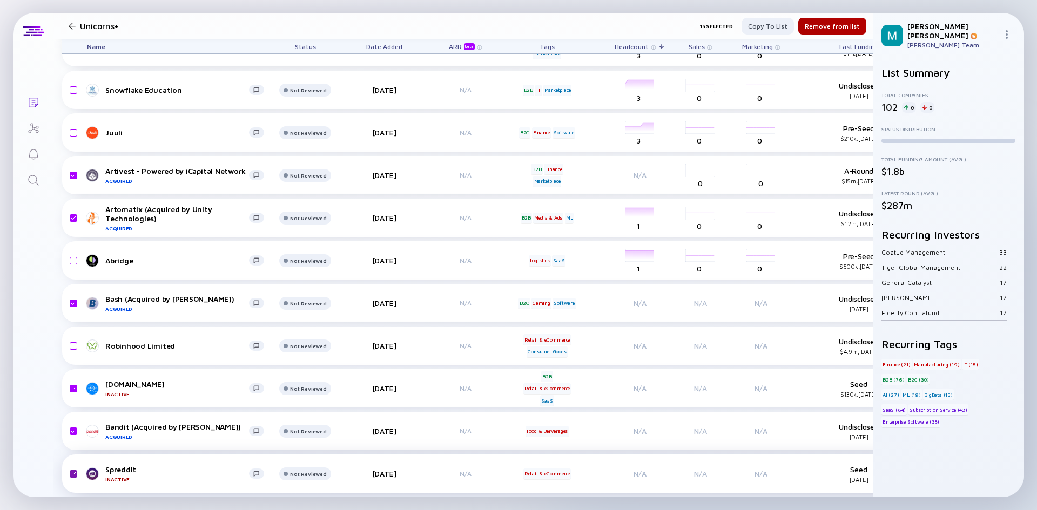
checkbox input "true"
click at [806, 22] on div "Remove from list" at bounding box center [832, 26] width 68 height 17
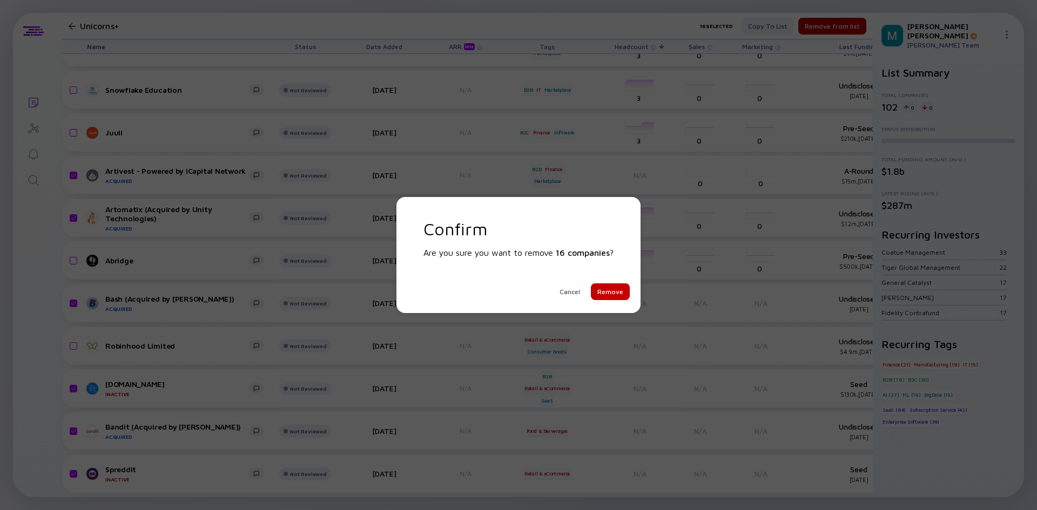
click at [614, 290] on div "Remove" at bounding box center [610, 291] width 39 height 17
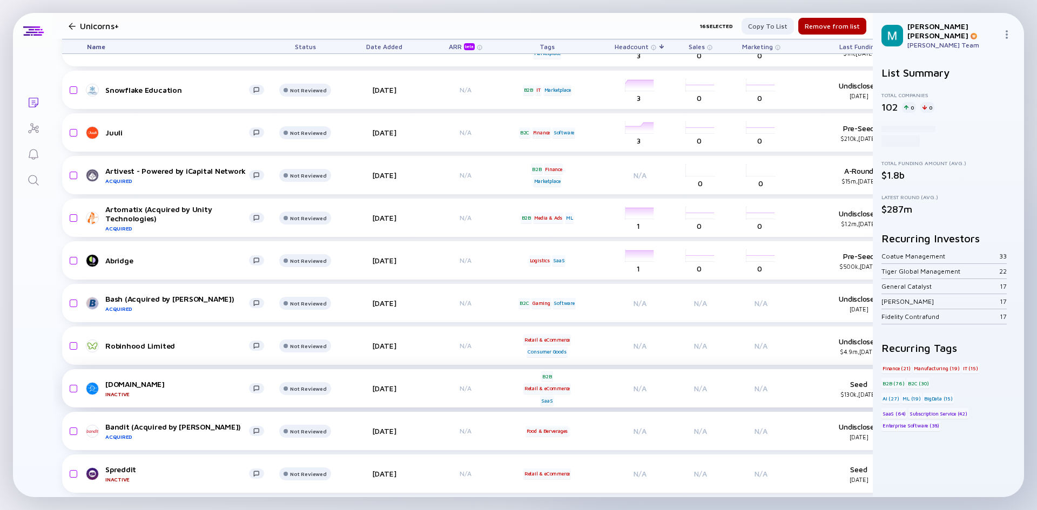
checkbox input "false"
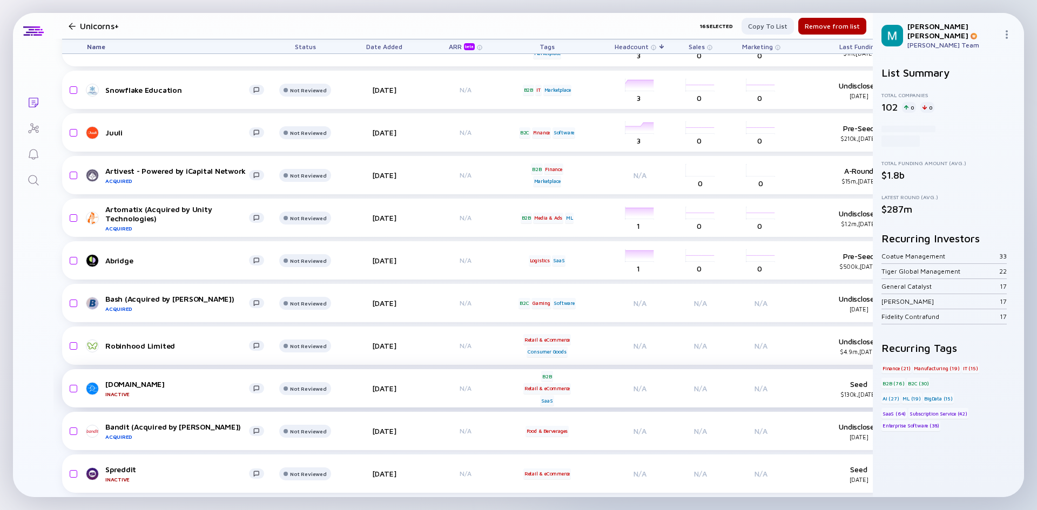
checkbox input "false"
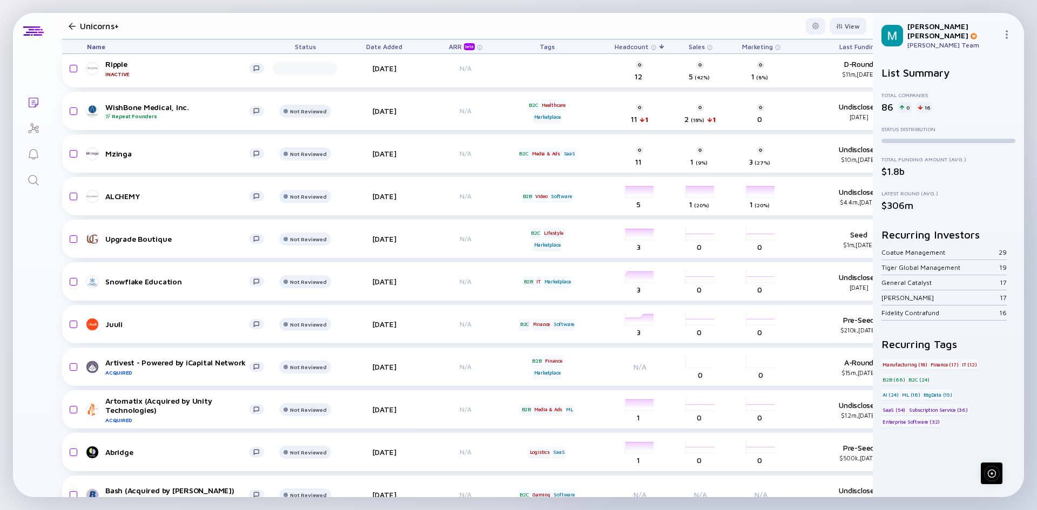
scroll to position [3736, 0]
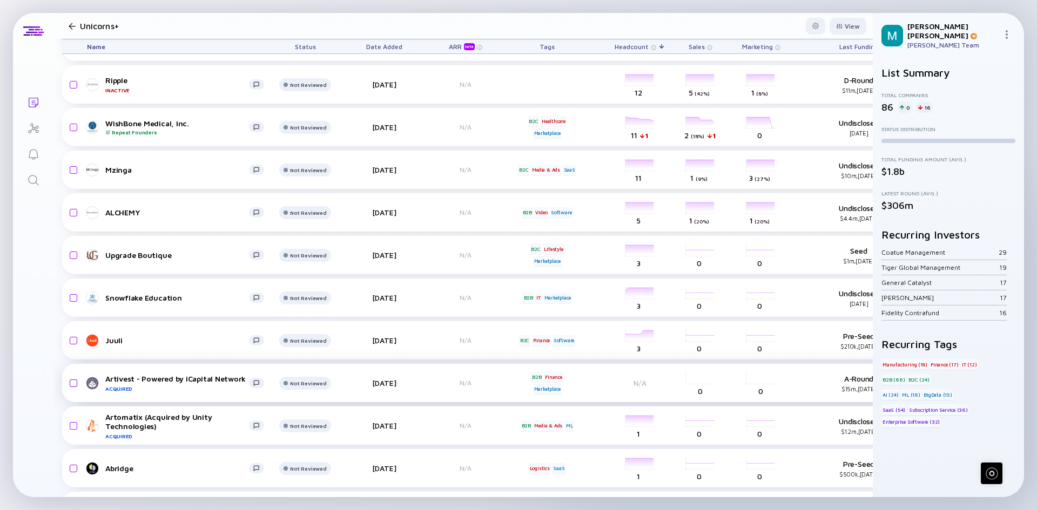
click at [71, 383] on input "checkbox" at bounding box center [71, 383] width 13 height 25
checkbox input "true"
click at [69, 425] on input "checkbox" at bounding box center [71, 426] width 13 height 25
checkbox input "true"
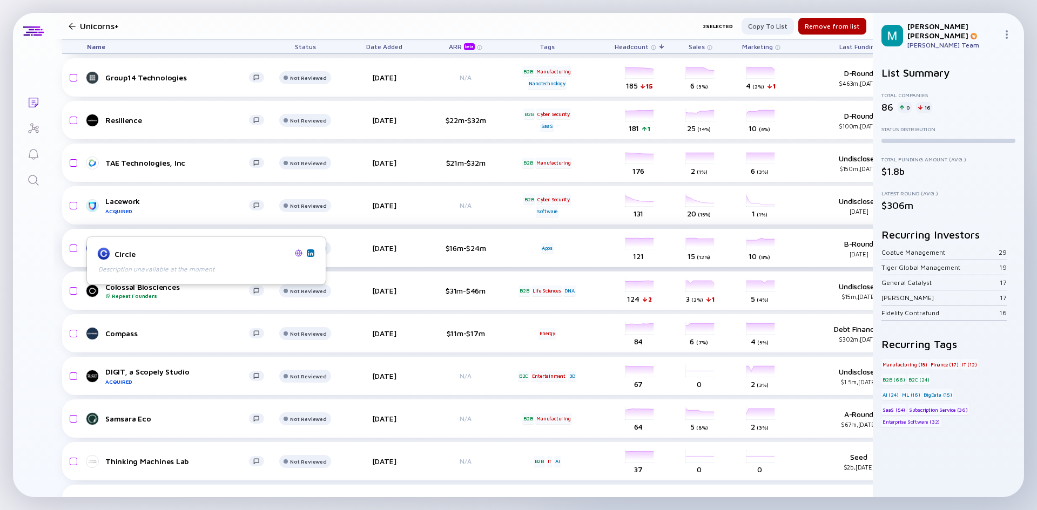
scroll to position [2784, 0]
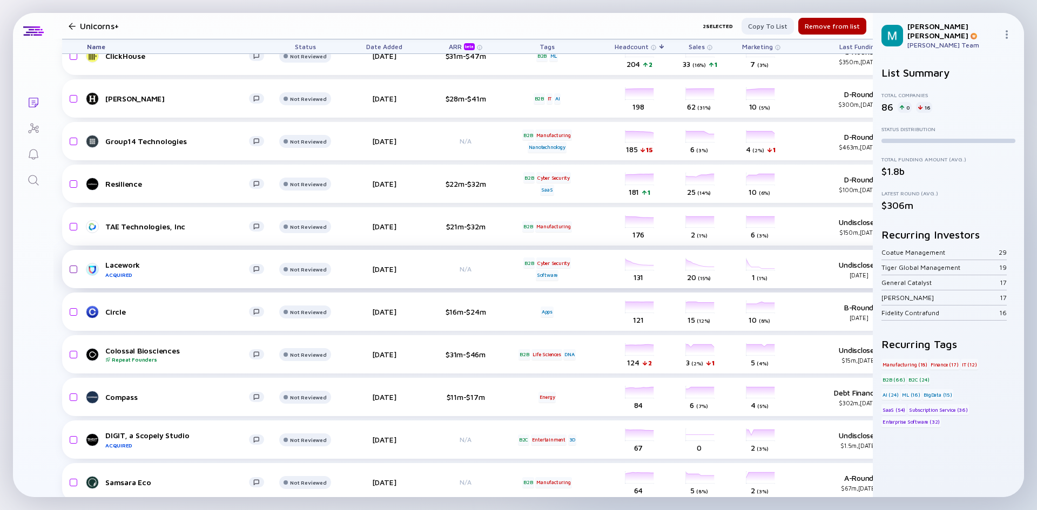
drag, startPoint x: 72, startPoint y: 272, endPoint x: 71, endPoint y: 266, distance: 6.0
click at [72, 272] on input "checkbox" at bounding box center [71, 269] width 13 height 25
checkbox input "true"
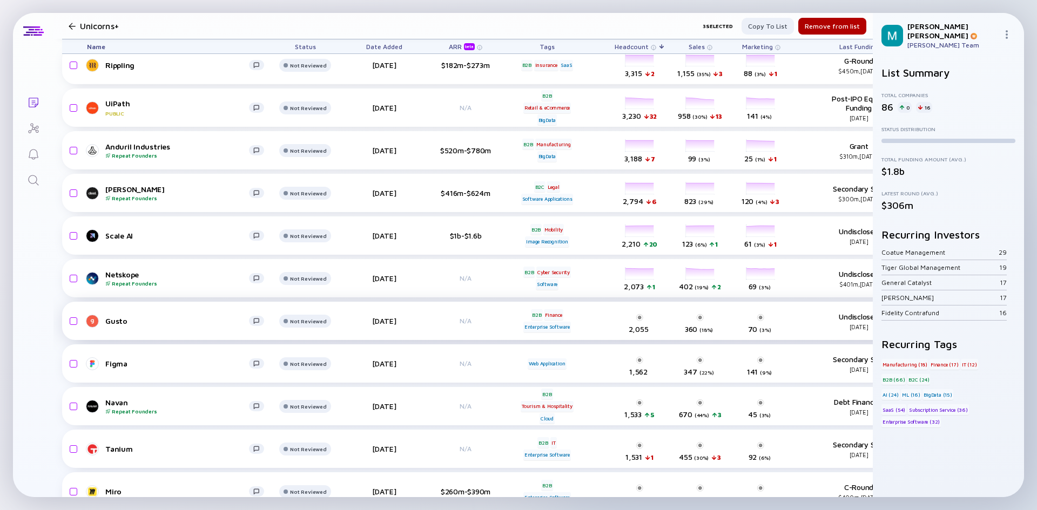
scroll to position [216, 0]
click at [75, 278] on input "checkbox" at bounding box center [71, 278] width 13 height 25
click at [820, 25] on div "Remove from list" at bounding box center [832, 26] width 68 height 17
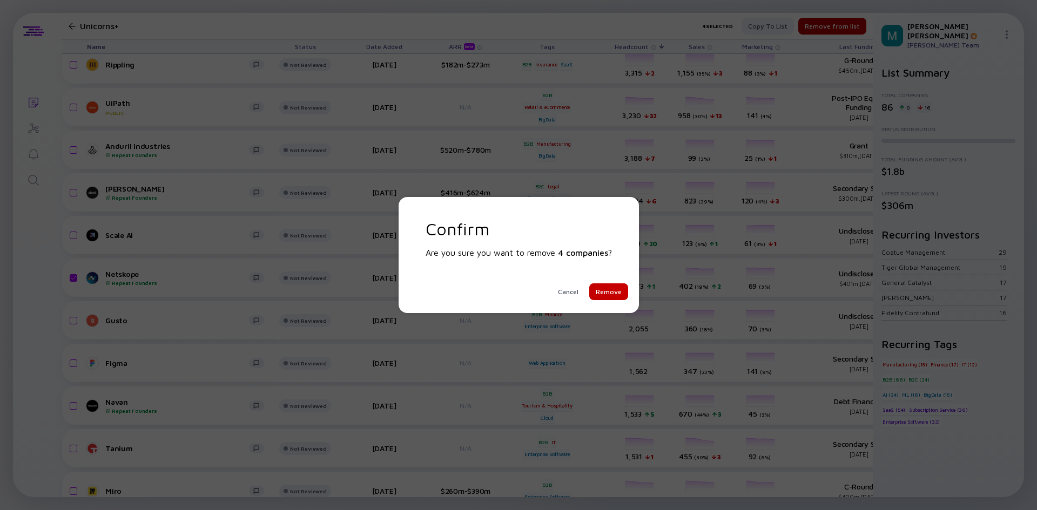
click at [613, 293] on div "Remove" at bounding box center [608, 291] width 39 height 17
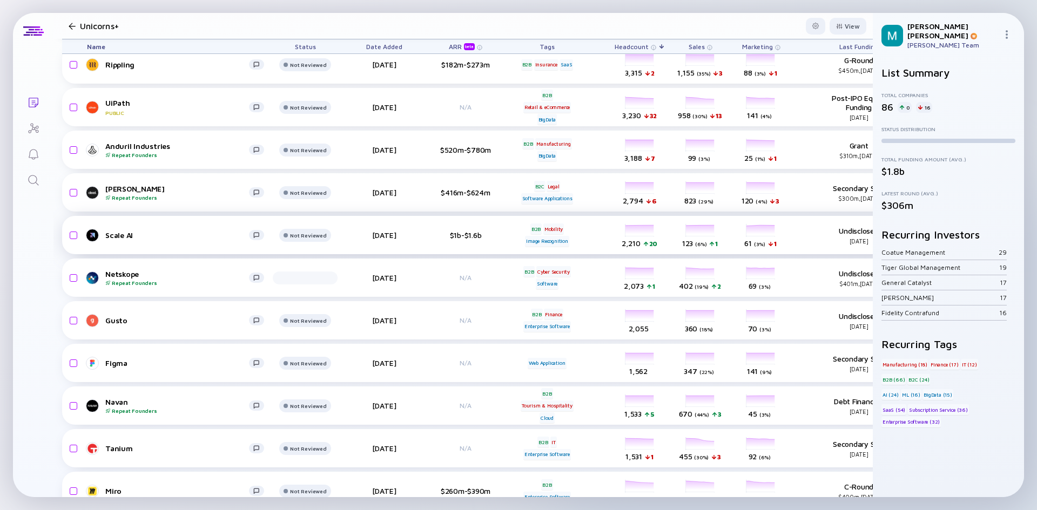
checkbox input "false"
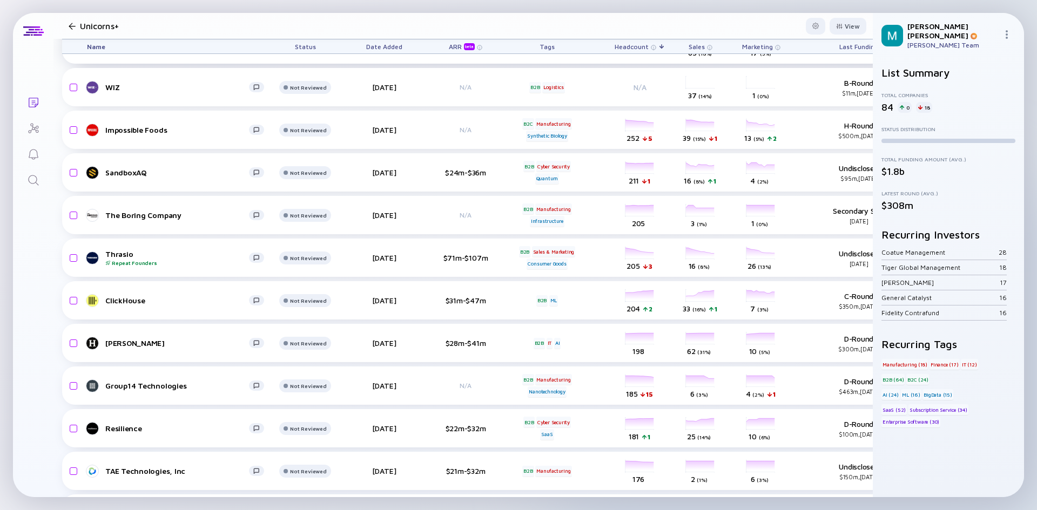
scroll to position [2430, 0]
